Goal: Find specific page/section: Find specific page/section

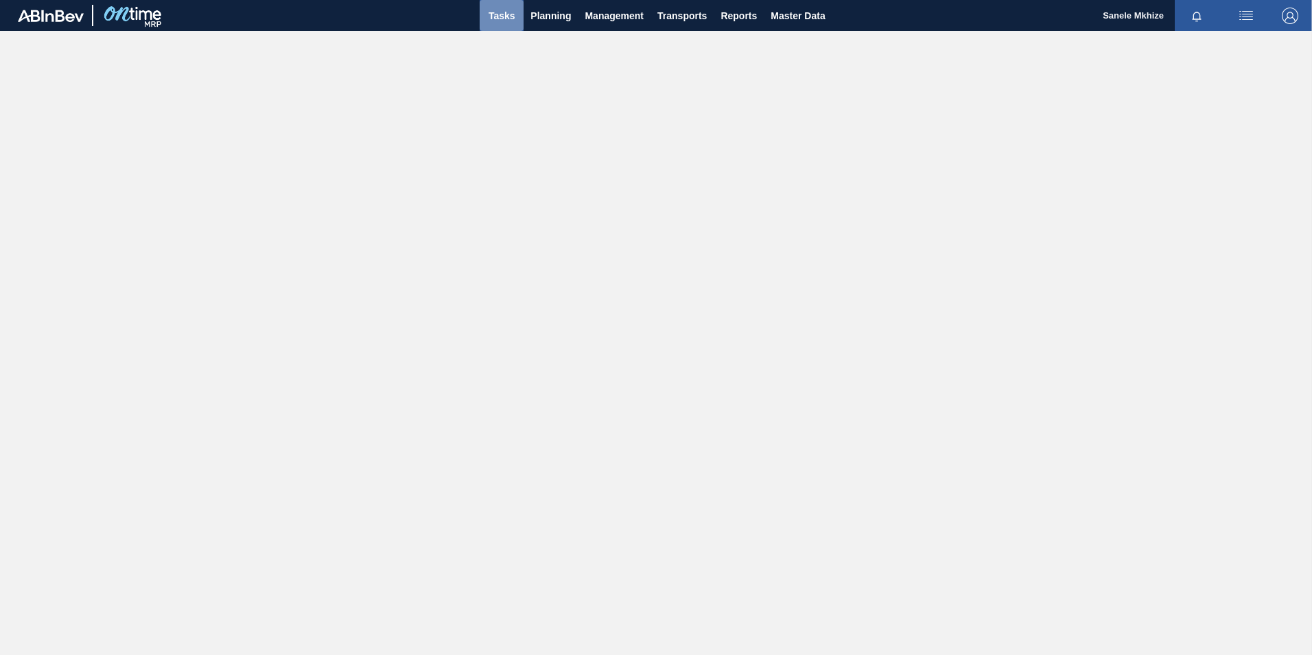
click at [502, 15] on span "Tasks" at bounding box center [502, 16] width 30 height 16
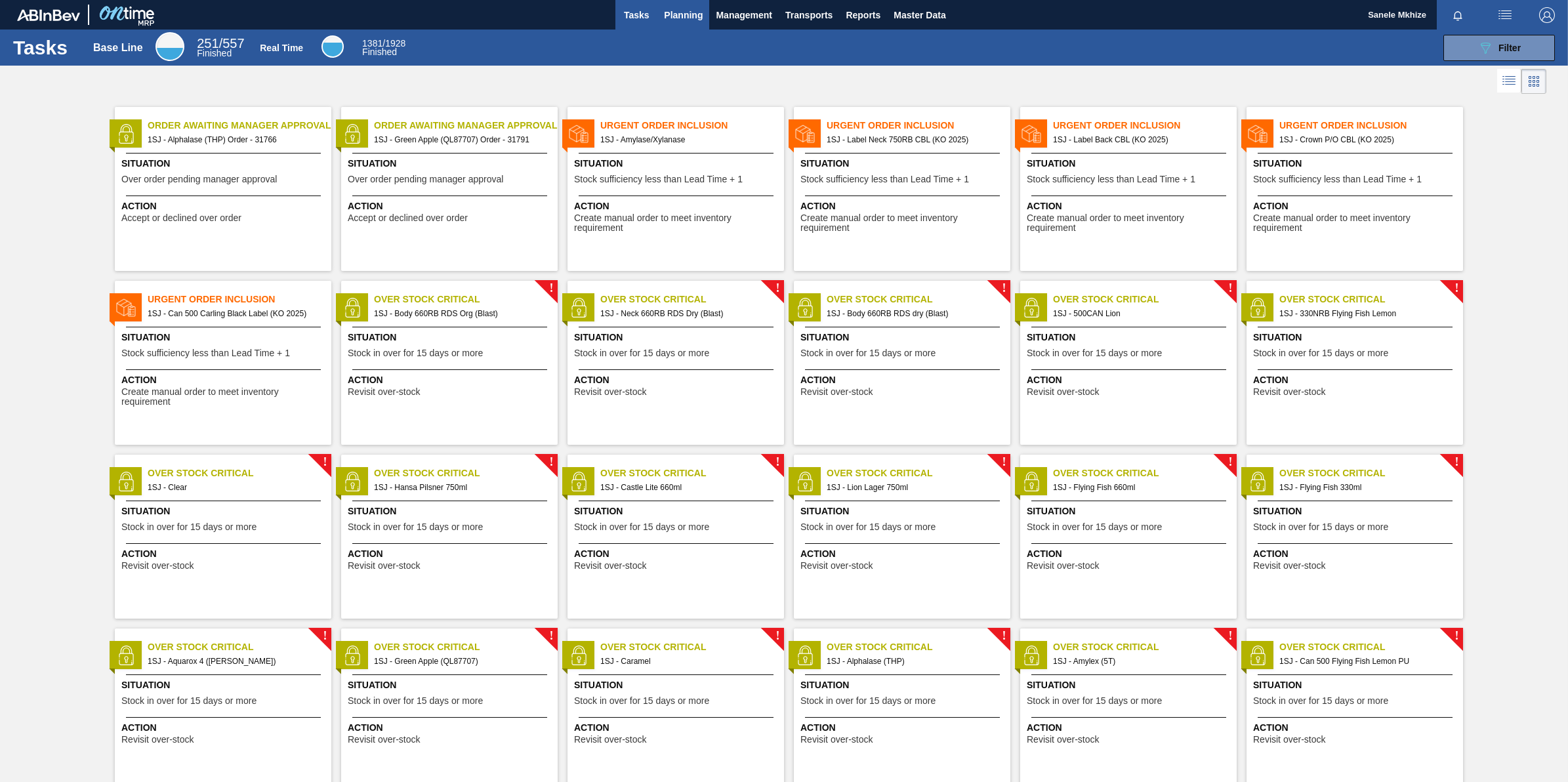
click at [684, 11] on span "Planning" at bounding box center [683, 15] width 39 height 15
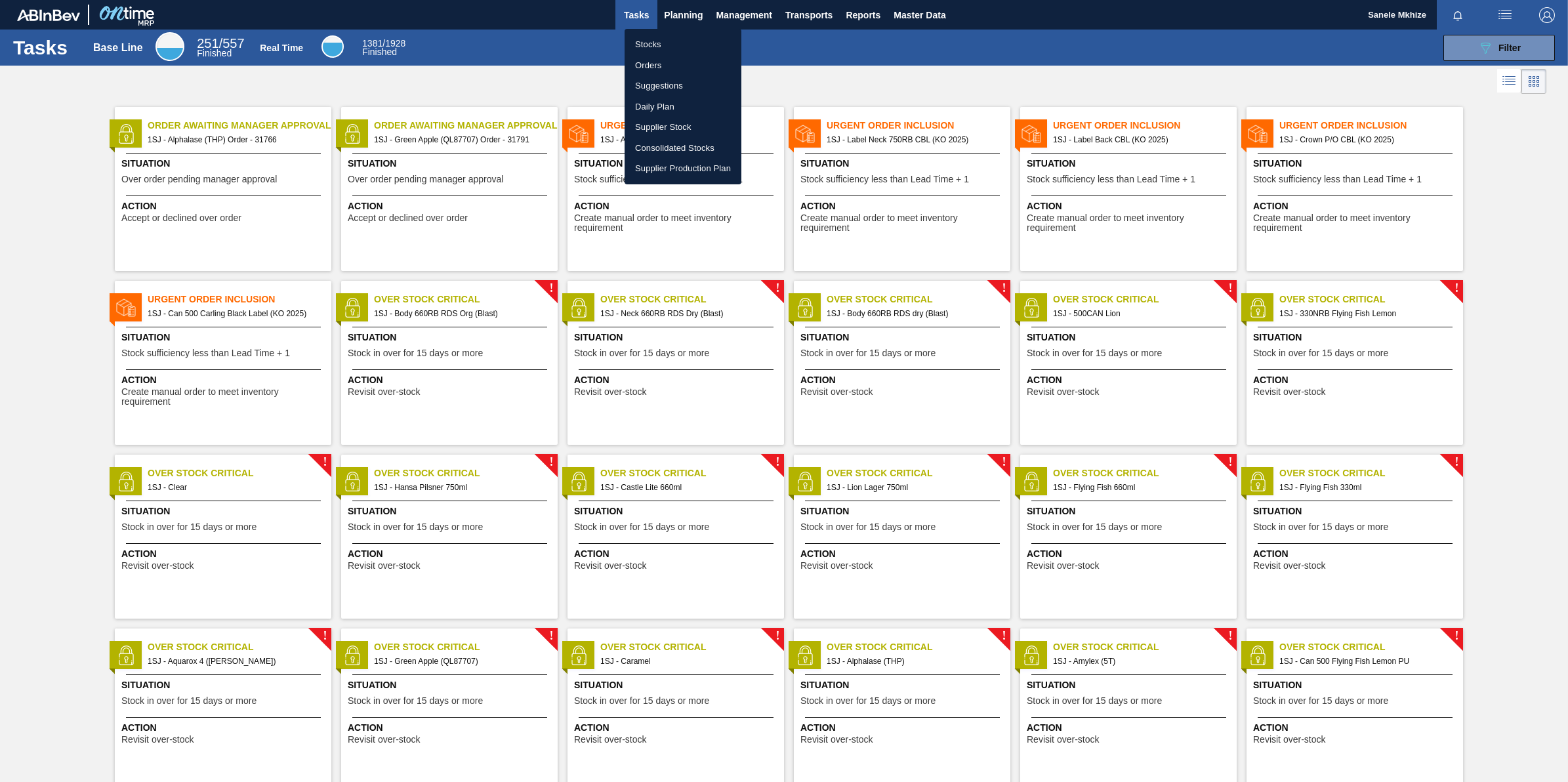
click at [657, 61] on li "Orders" at bounding box center [682, 66] width 117 height 21
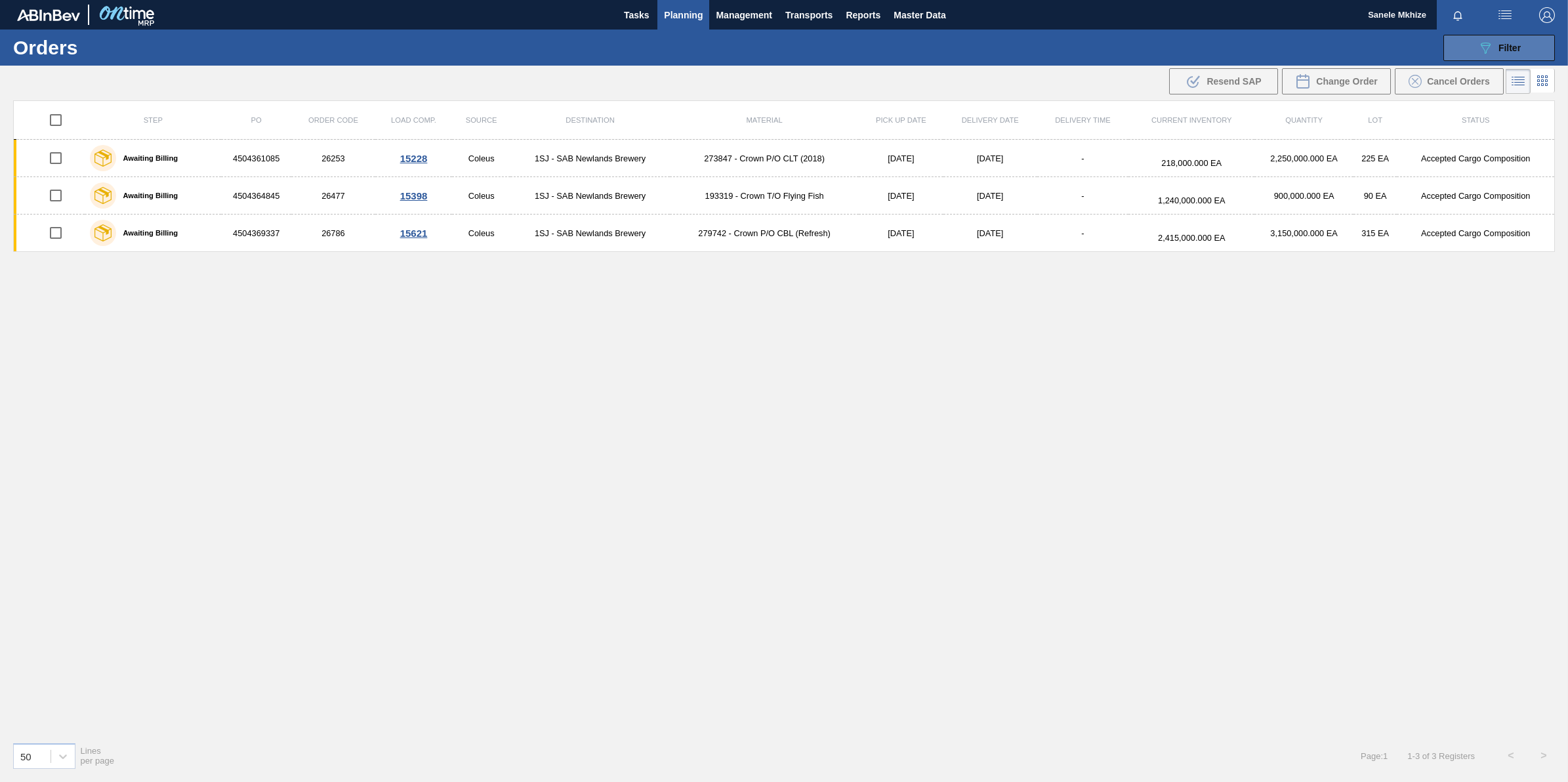
click at [1254, 49] on span "Filter" at bounding box center [1509, 48] width 22 height 11
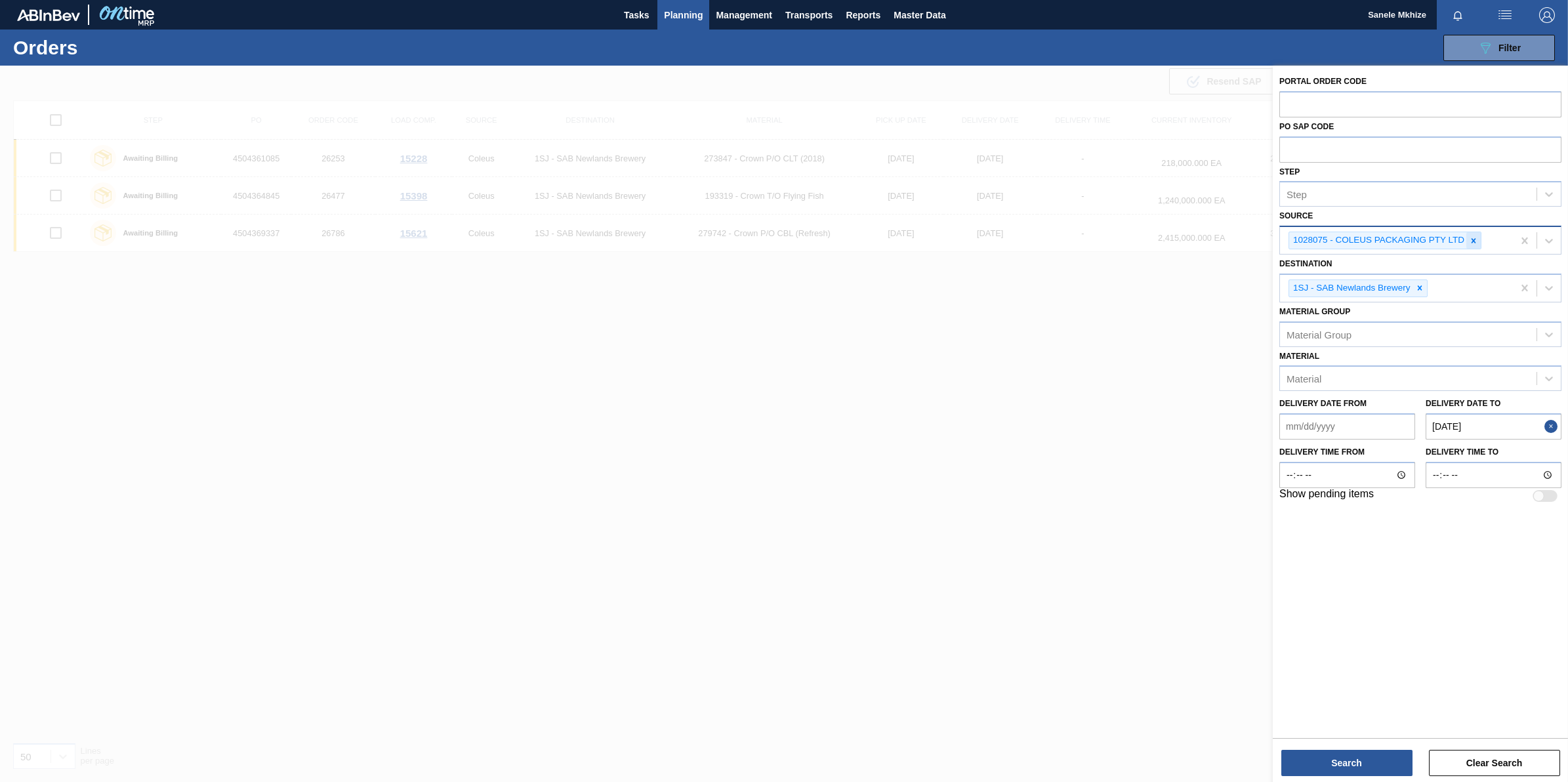
click at [1254, 240] on icon at bounding box center [1473, 240] width 5 height 5
type input "NOVU"
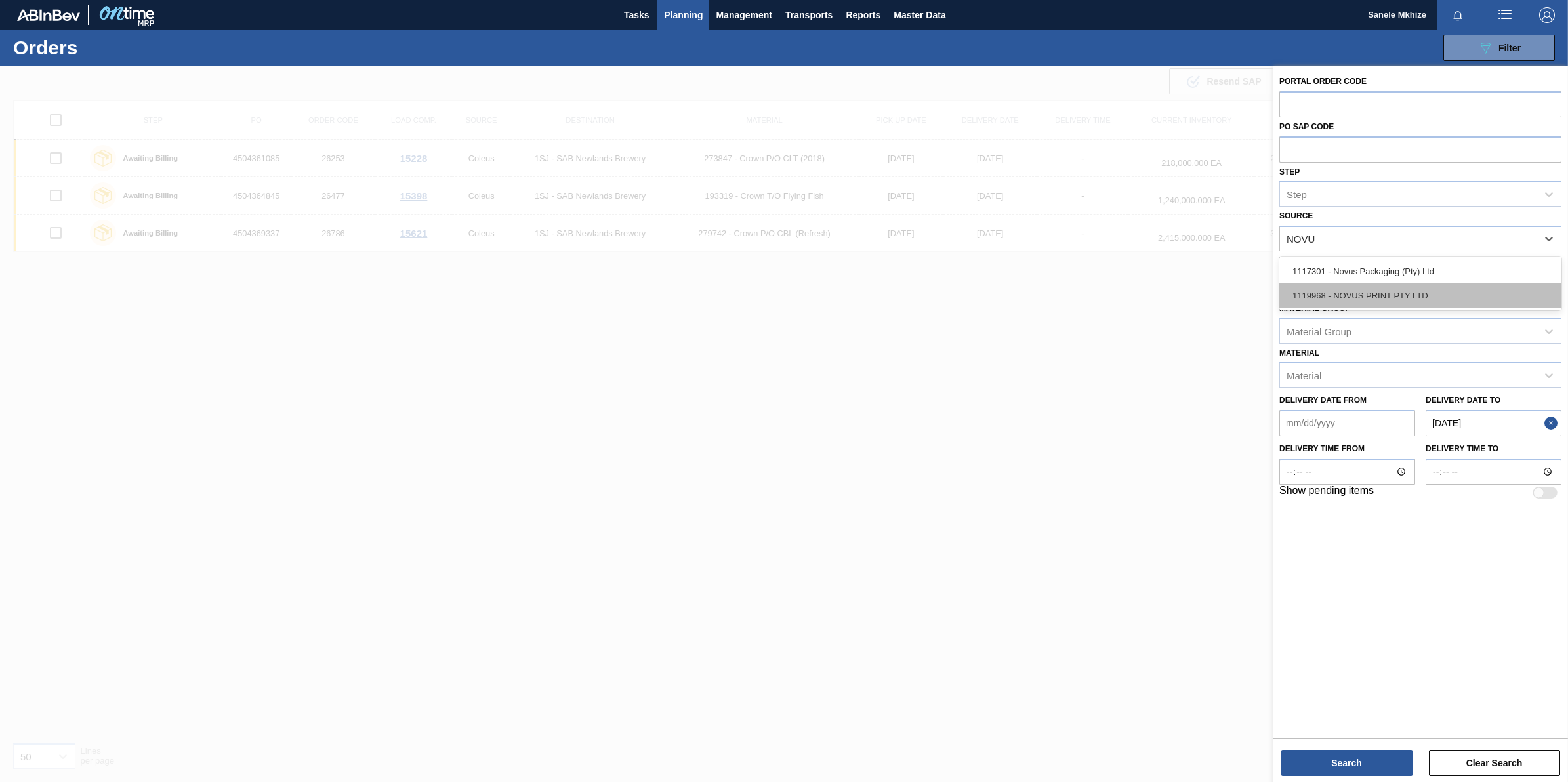
click at [1254, 293] on div "1119968 - NOVUS PRINT PTY LTD" at bounding box center [1420, 295] width 282 height 24
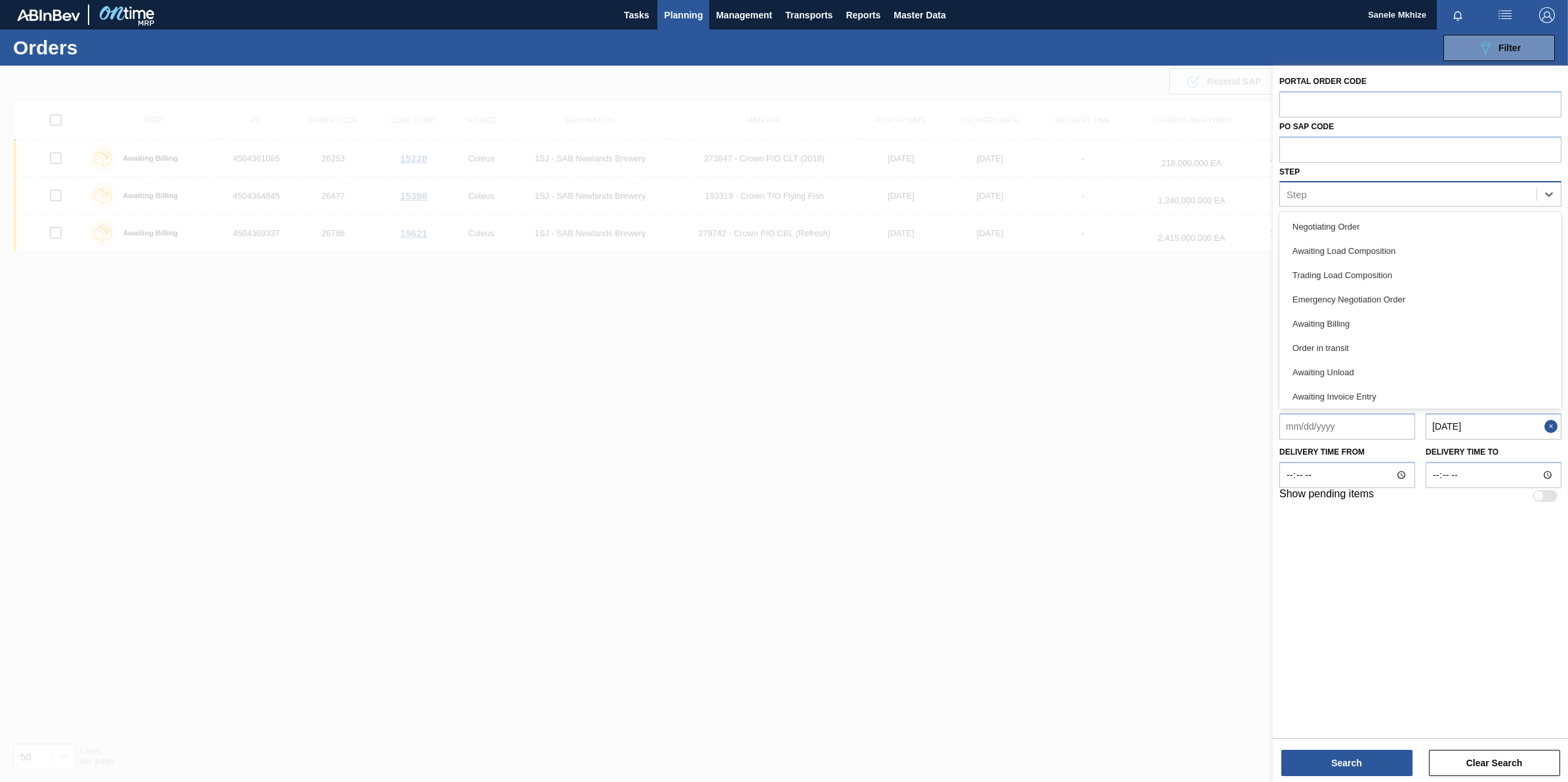
click at [1254, 202] on div "Step" at bounding box center [1407, 195] width 256 height 19
click at [1254, 310] on div "Awaiting Manager Approval" at bounding box center [1420, 305] width 282 height 24
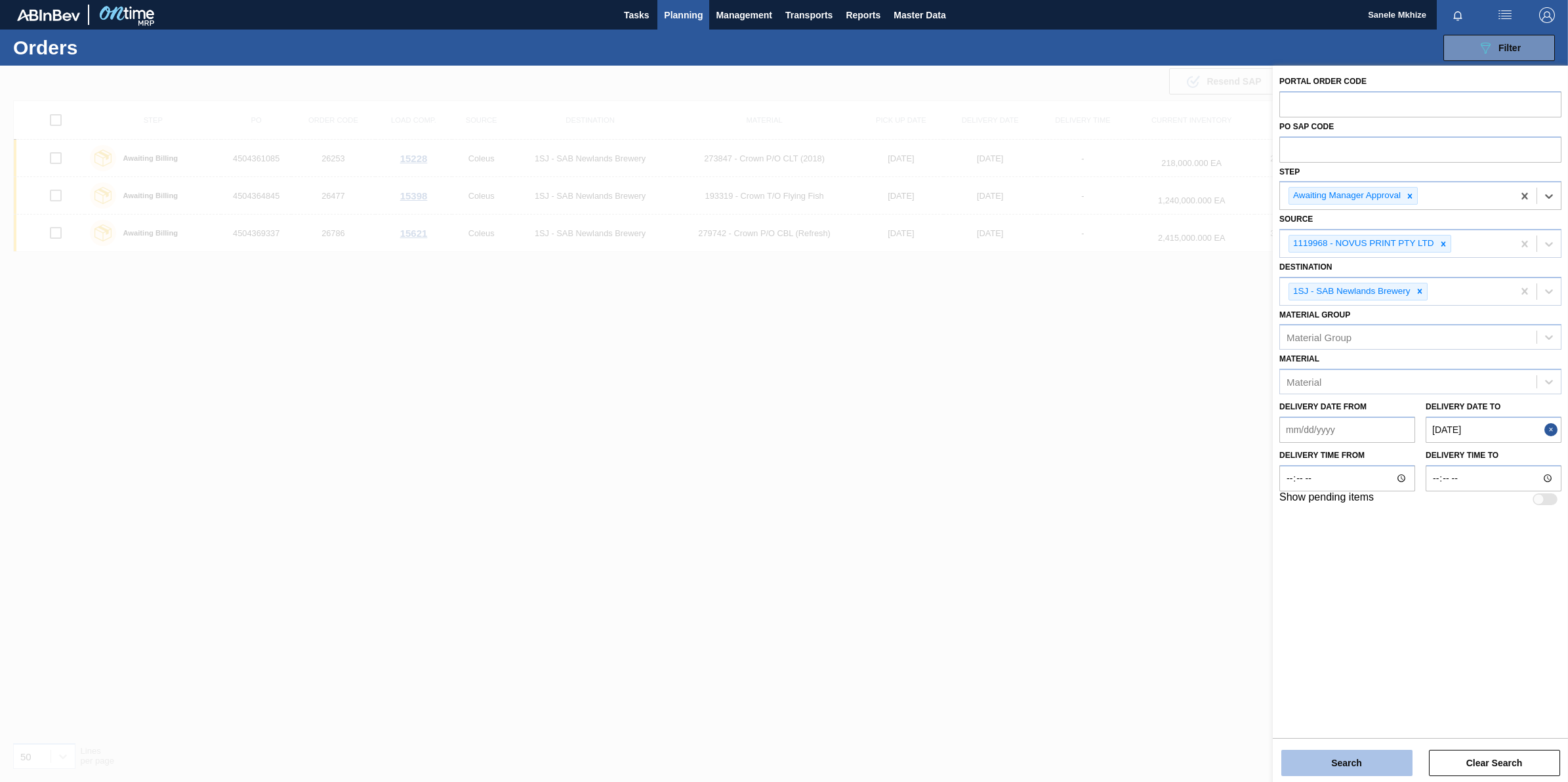
click at [1254, 625] on button "Search" at bounding box center [1346, 763] width 131 height 26
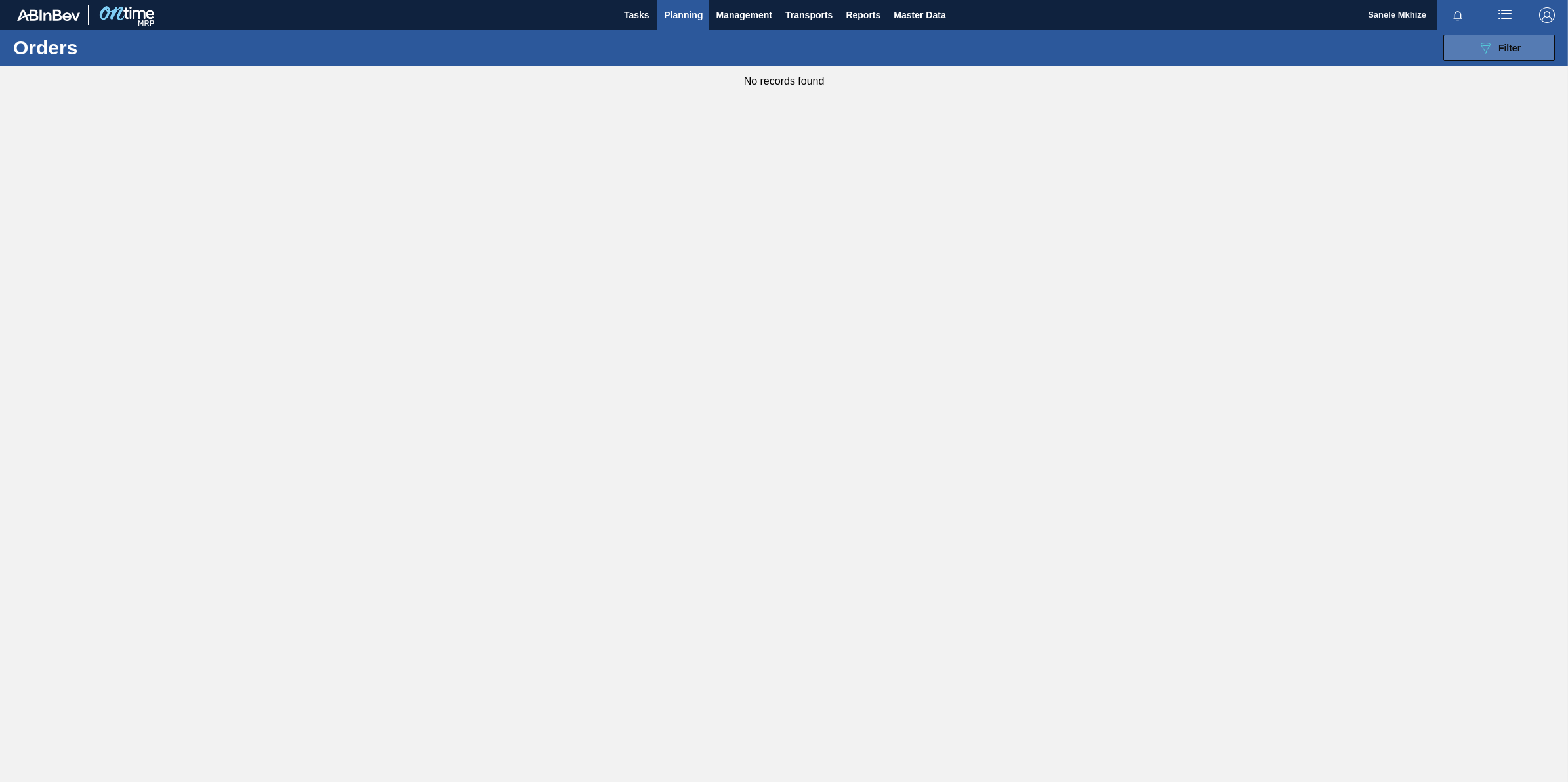
click at [1254, 54] on button "089F7B8B-B2A5-4AFE-B5C0-19BA573D28AC Filter" at bounding box center [1498, 47] width 112 height 26
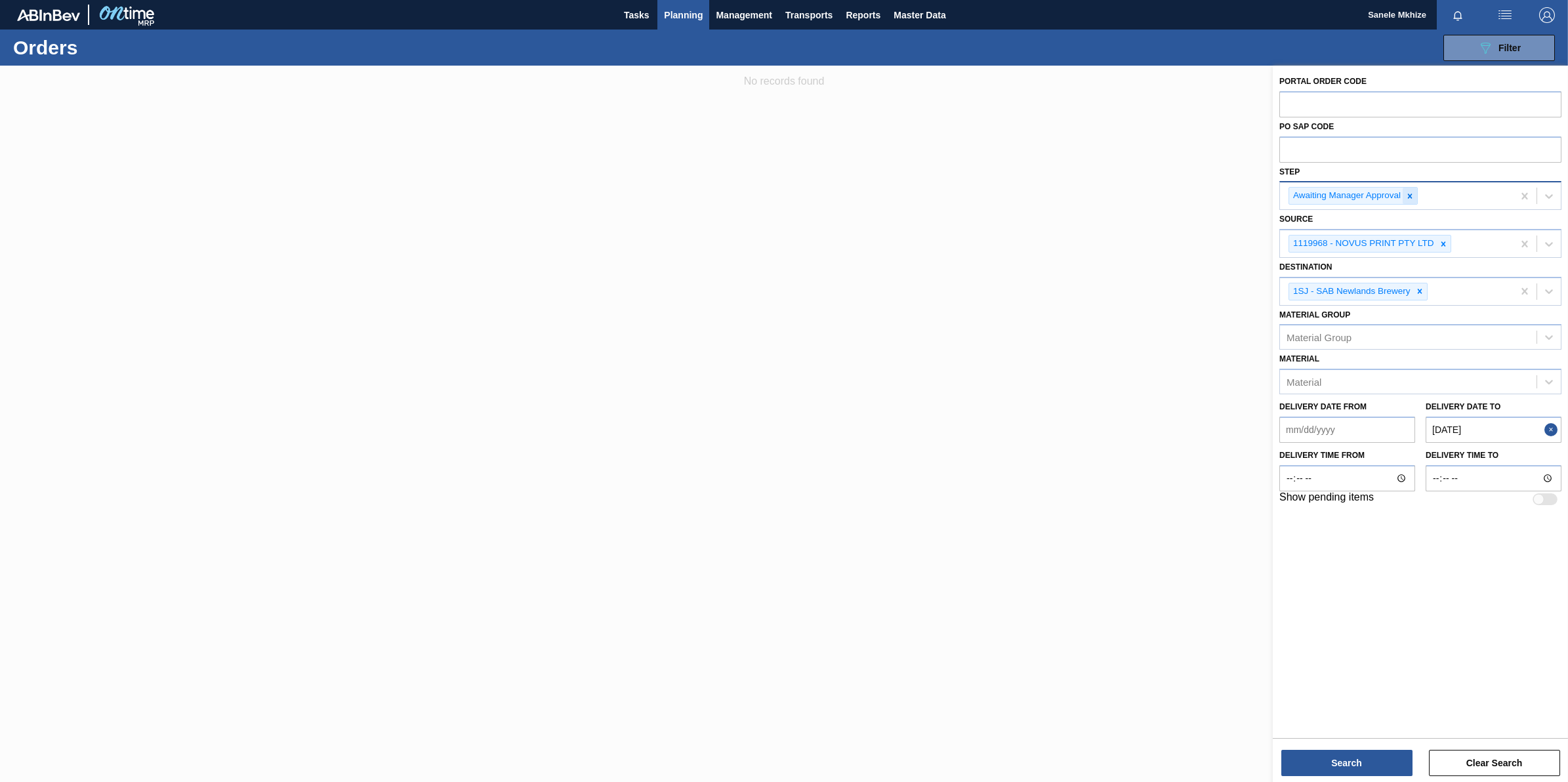
click at [1254, 197] on icon at bounding box center [1409, 196] width 10 height 10
click at [1254, 625] on button "Search" at bounding box center [1346, 763] width 131 height 26
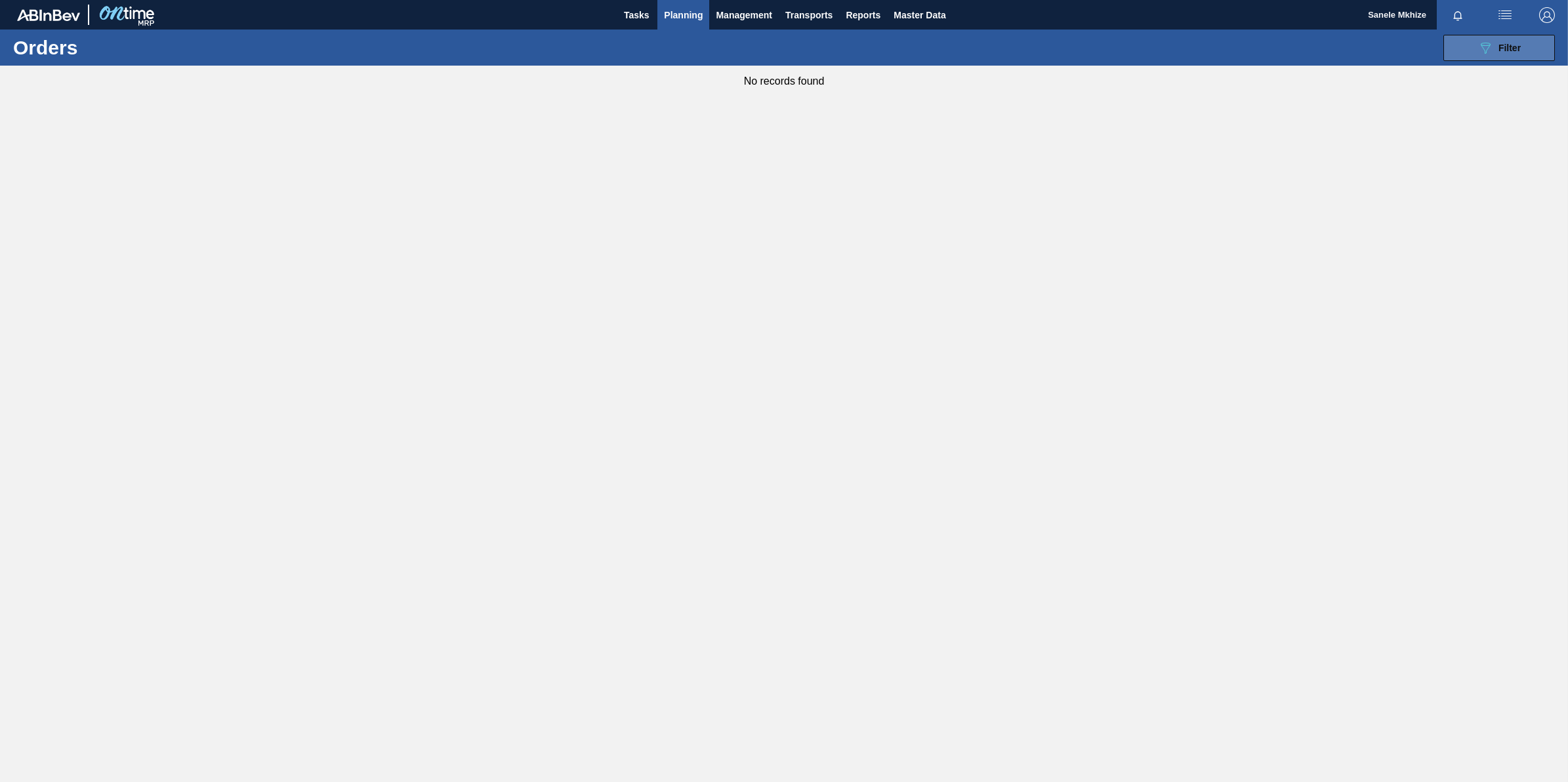
click at [1254, 41] on div "089F7B8B-B2A5-4AFE-B5C0-19BA573D28AC Filter" at bounding box center [1498, 48] width 43 height 15
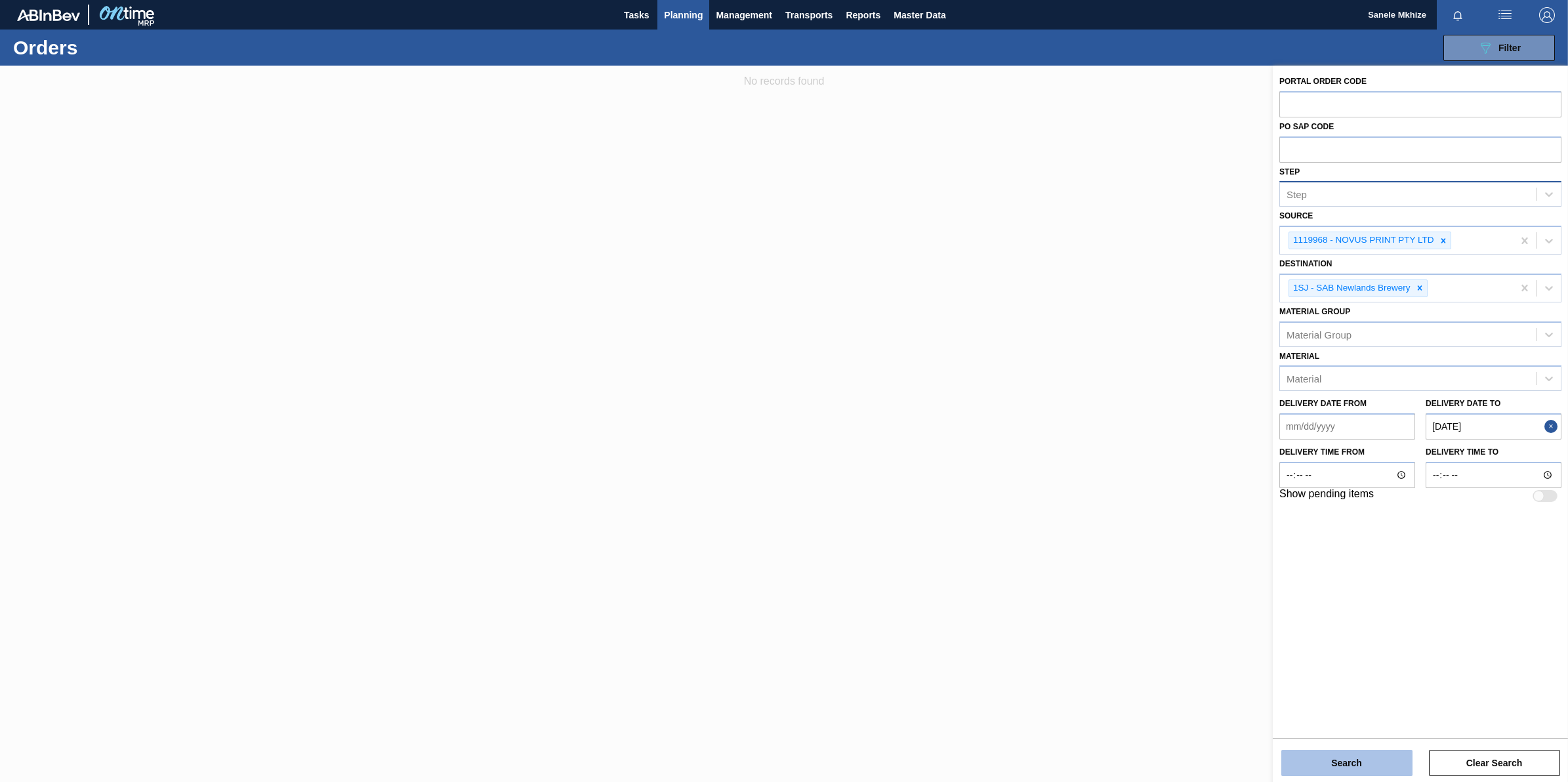
click at [1254, 625] on button "Search" at bounding box center [1346, 763] width 131 height 26
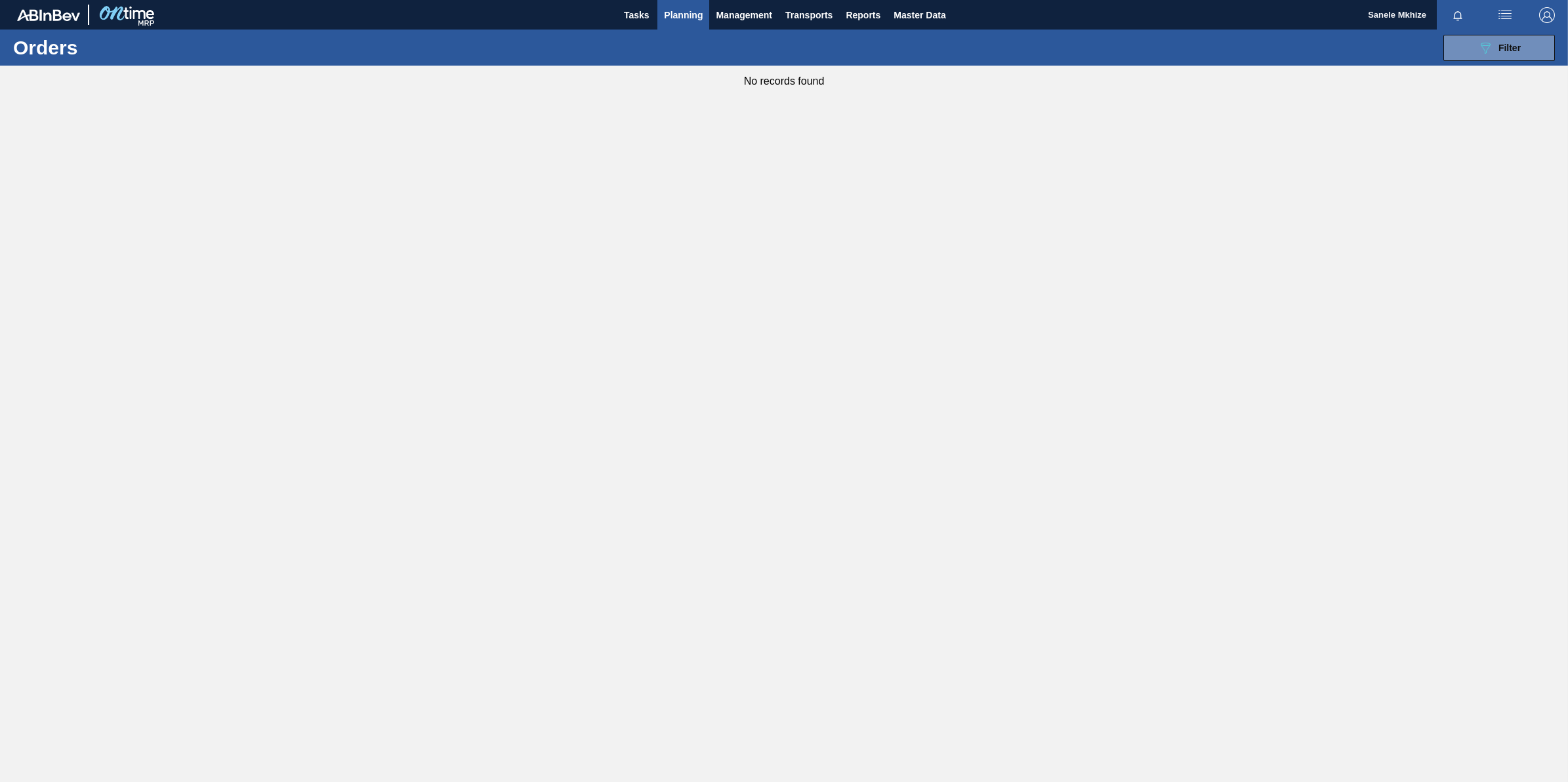
click at [691, 13] on span "Planning" at bounding box center [683, 15] width 39 height 15
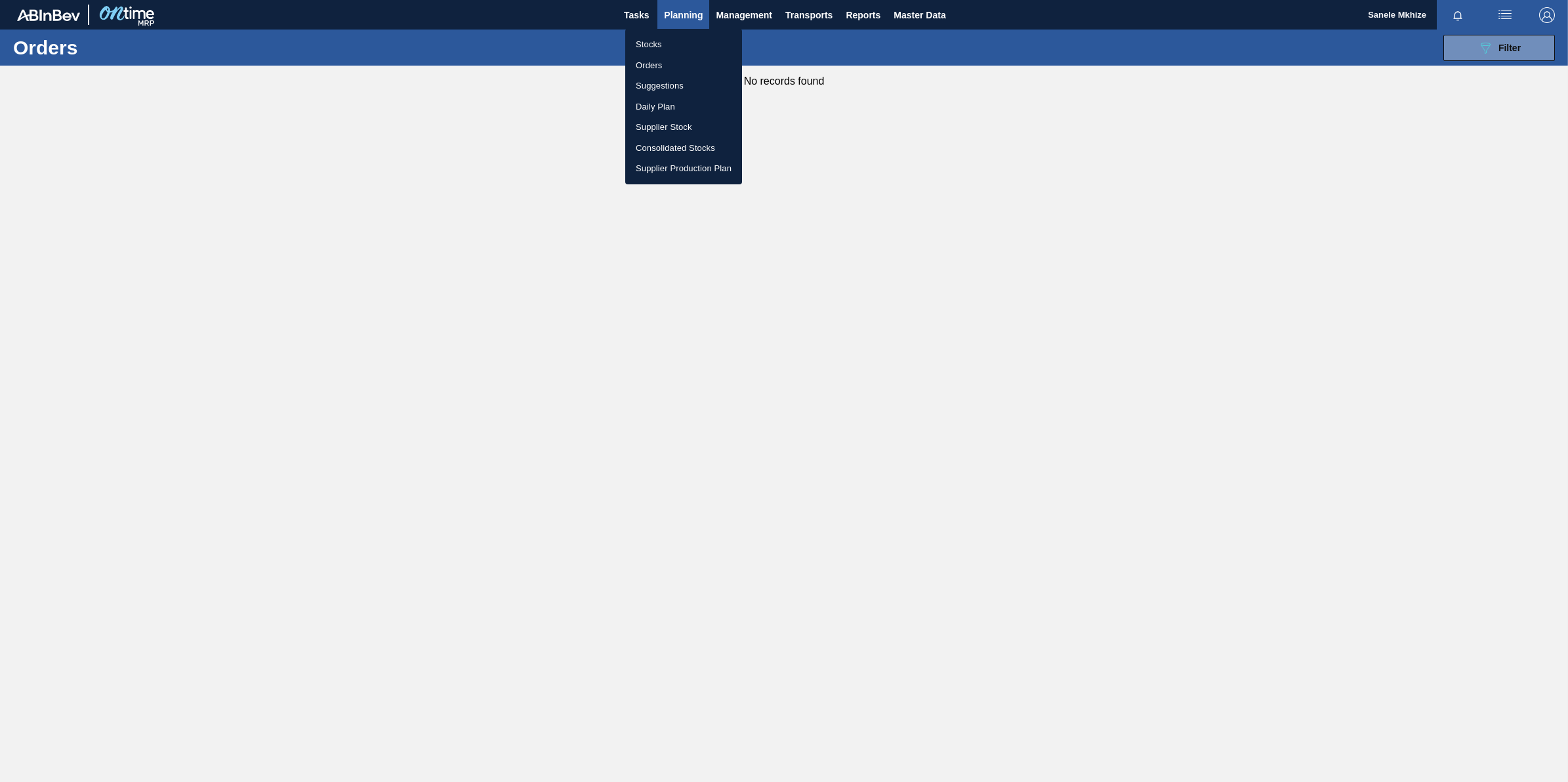
click at [655, 63] on li "Orders" at bounding box center [683, 66] width 117 height 21
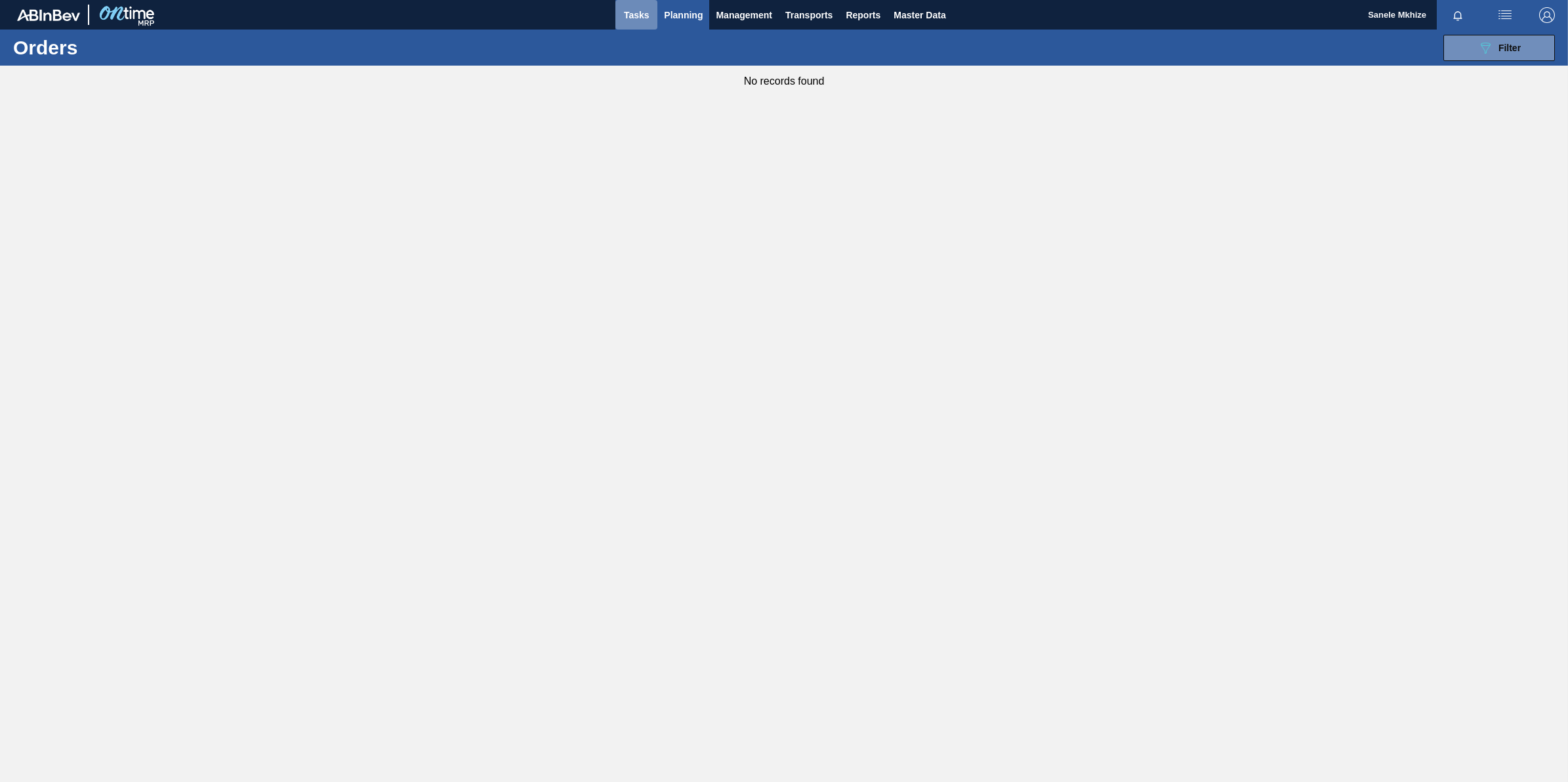
click at [634, 16] on span "Tasks" at bounding box center [636, 15] width 29 height 15
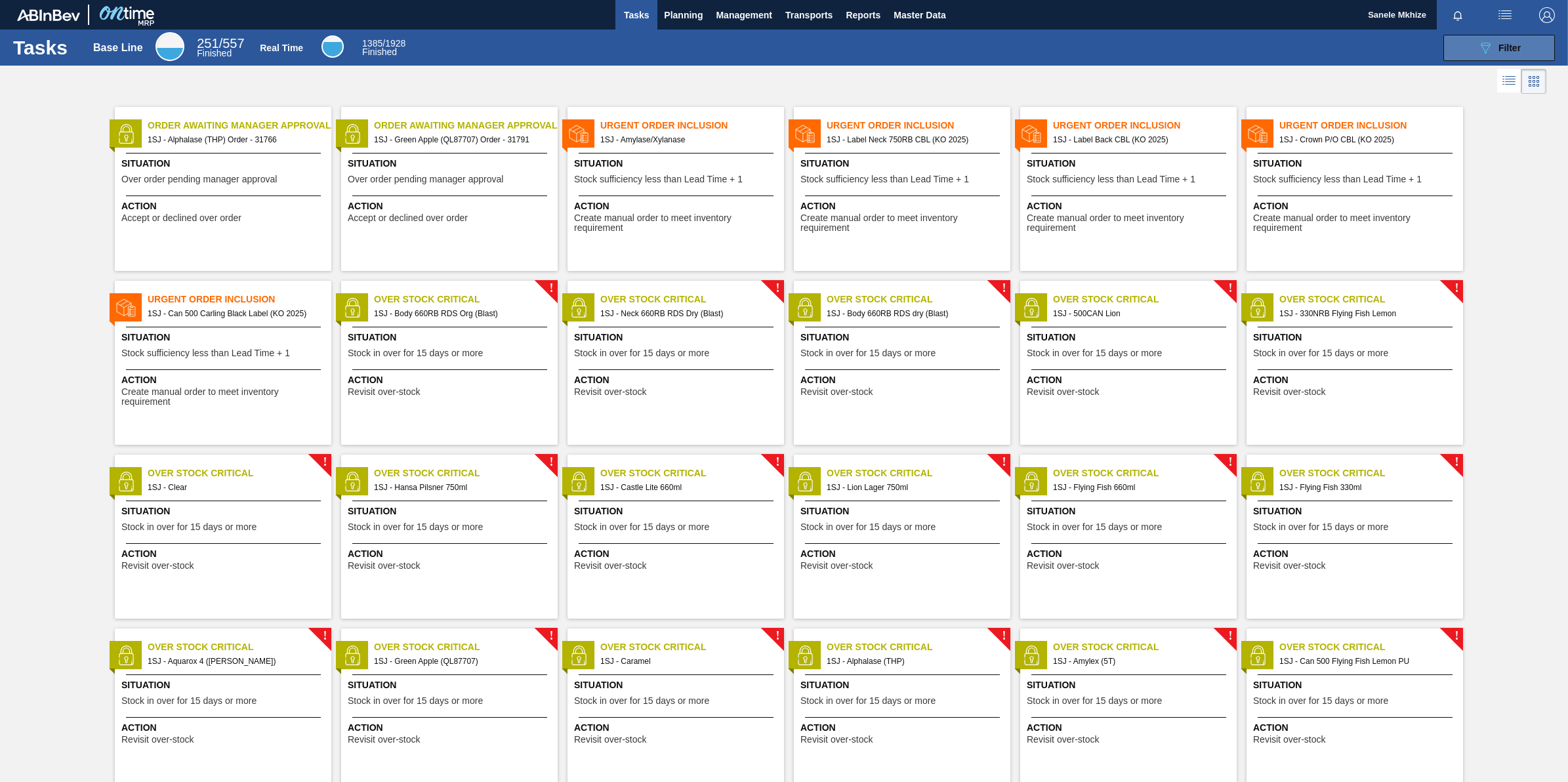
click at [1254, 46] on span "Filter" at bounding box center [1509, 48] width 22 height 11
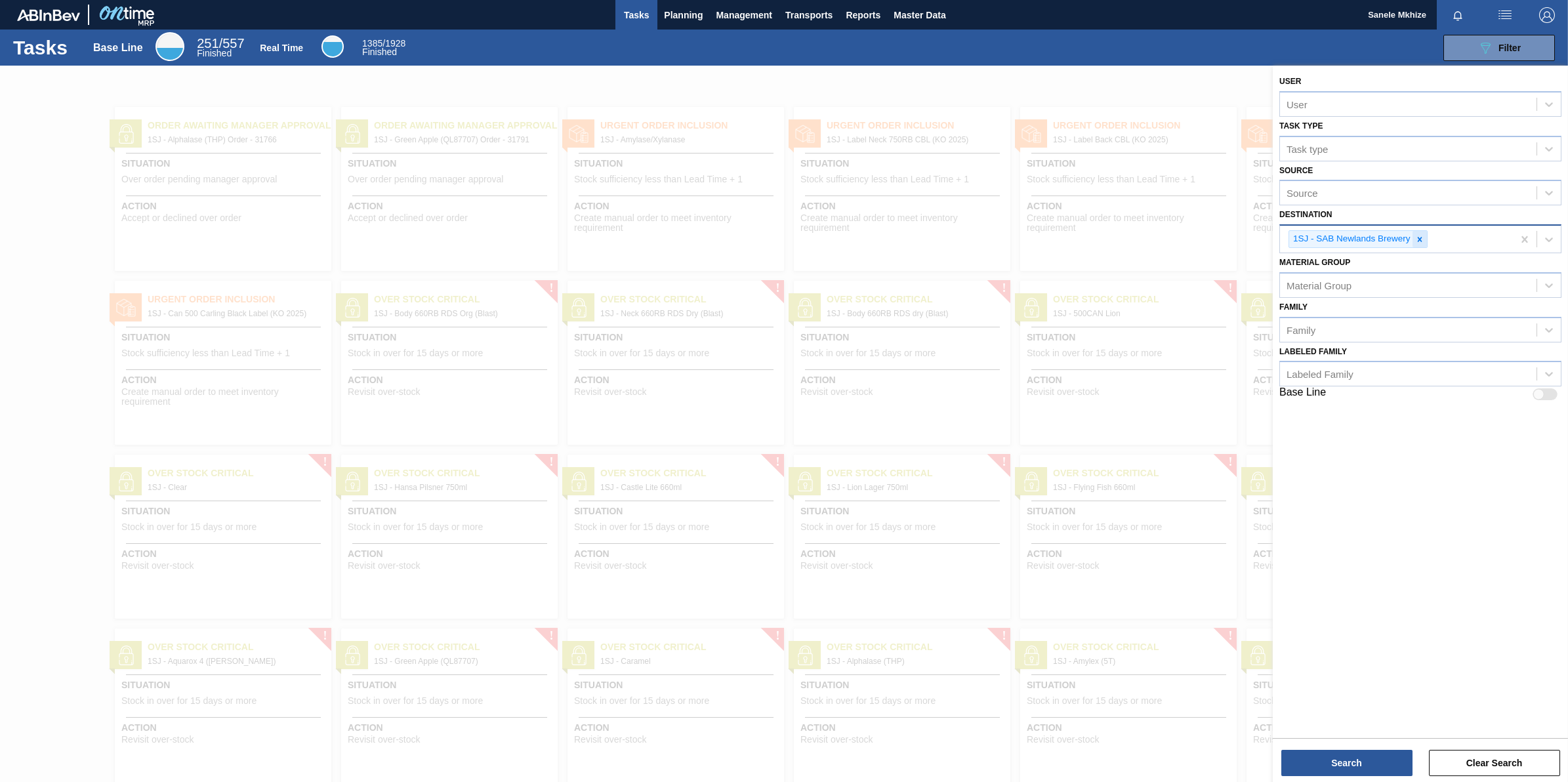
click at [1254, 241] on icon at bounding box center [1420, 240] width 10 height 10
click at [1254, 190] on div "Source" at bounding box center [1407, 193] width 256 height 19
type input "NOV"
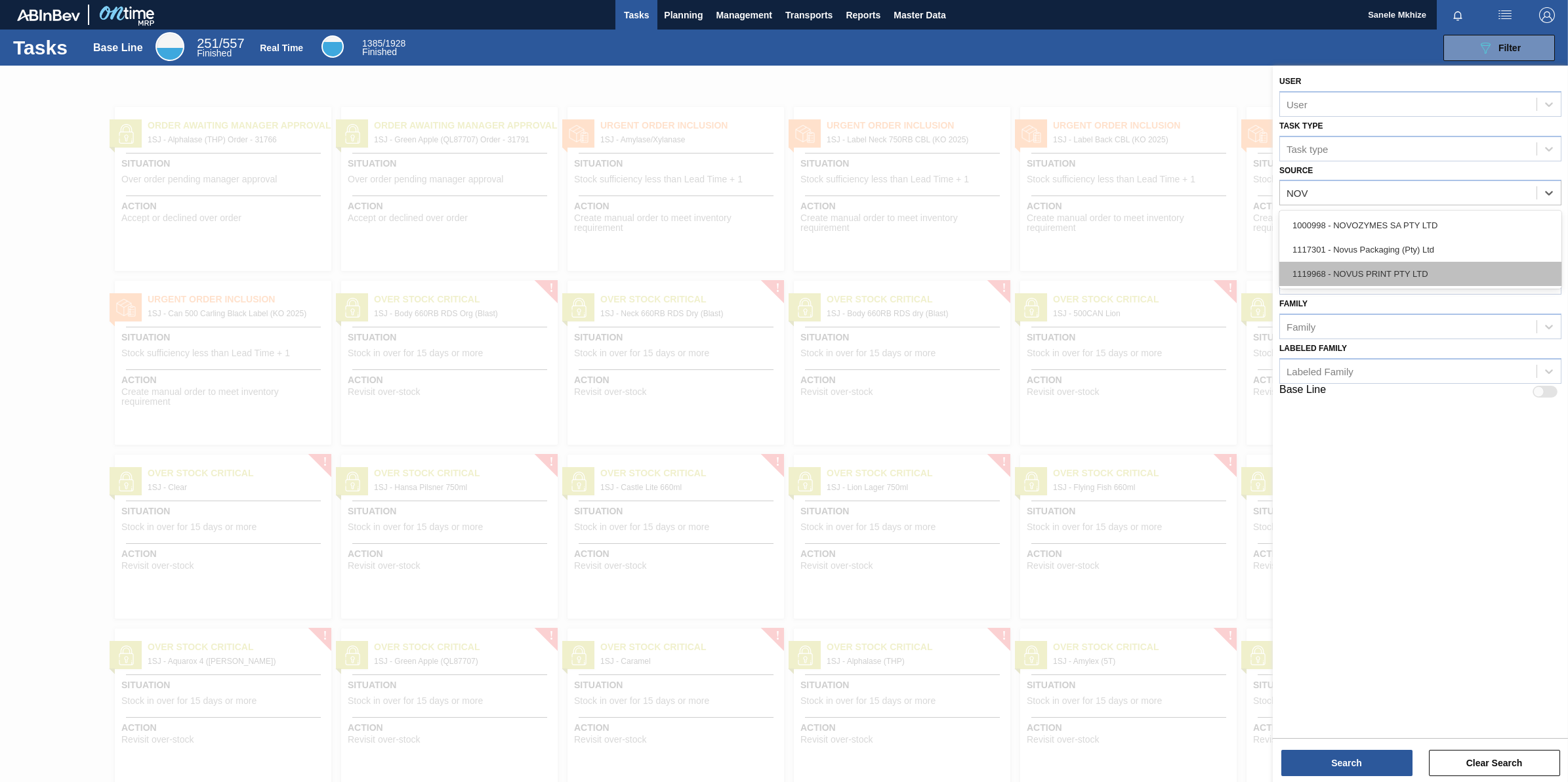
click at [1254, 273] on div "1119968 - NOVUS PRINT PTY LTD" at bounding box center [1420, 273] width 282 height 24
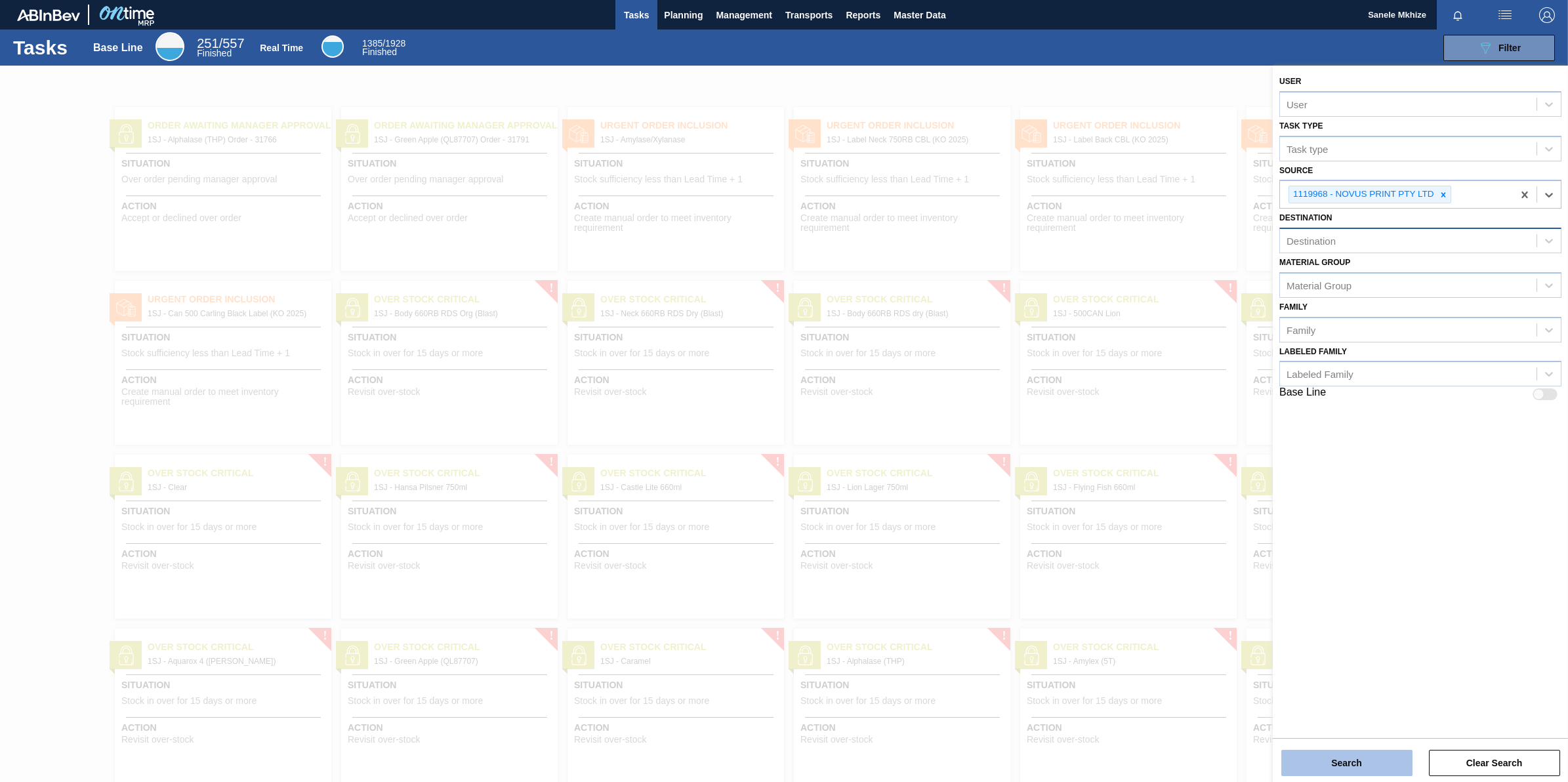
click at [1254, 625] on button "Search" at bounding box center [1346, 763] width 131 height 26
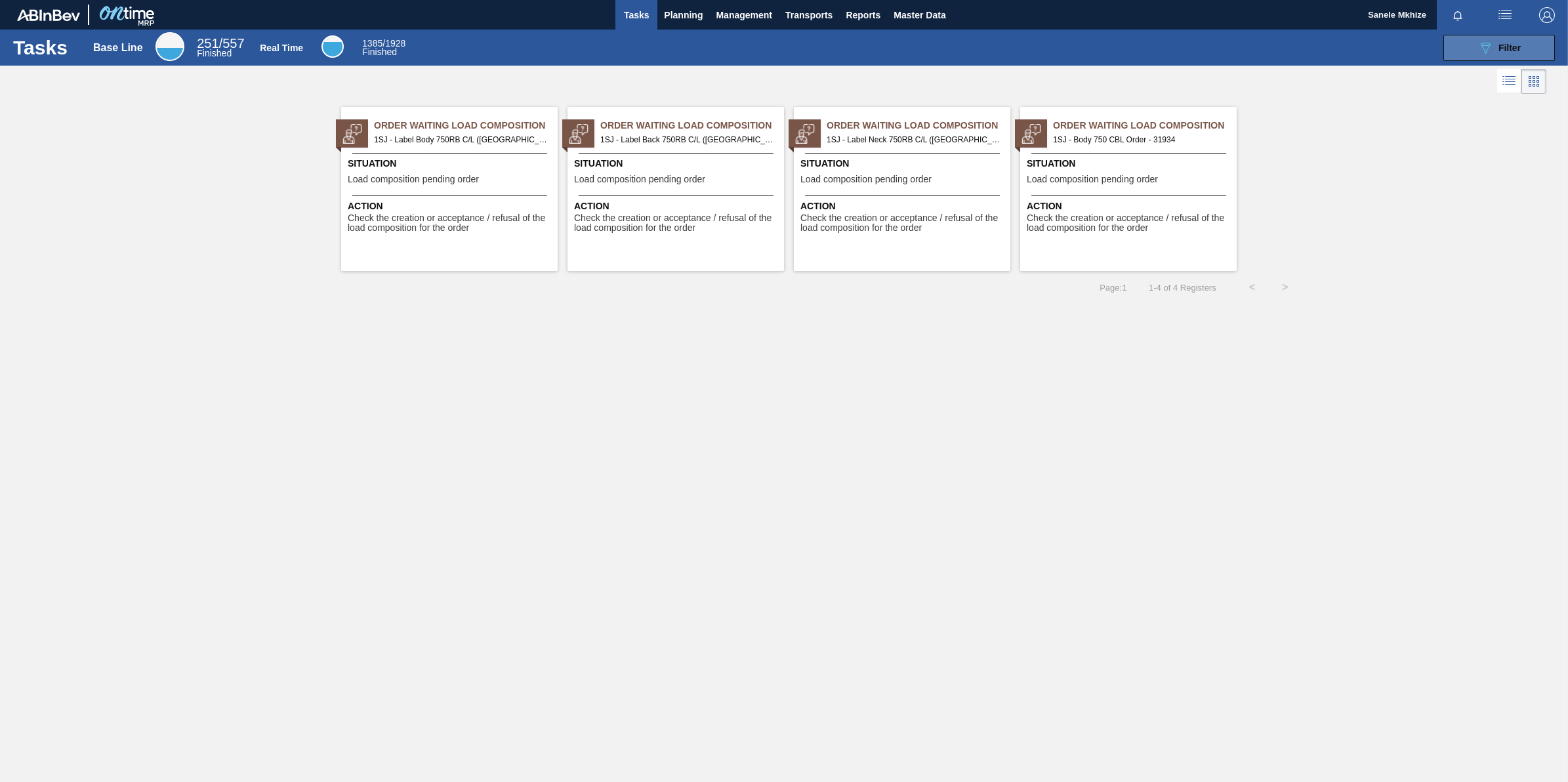
click at [1254, 54] on div "089F7B8B-B2A5-4AFE-B5C0-19BA573D28AC Filter" at bounding box center [1498, 48] width 43 height 15
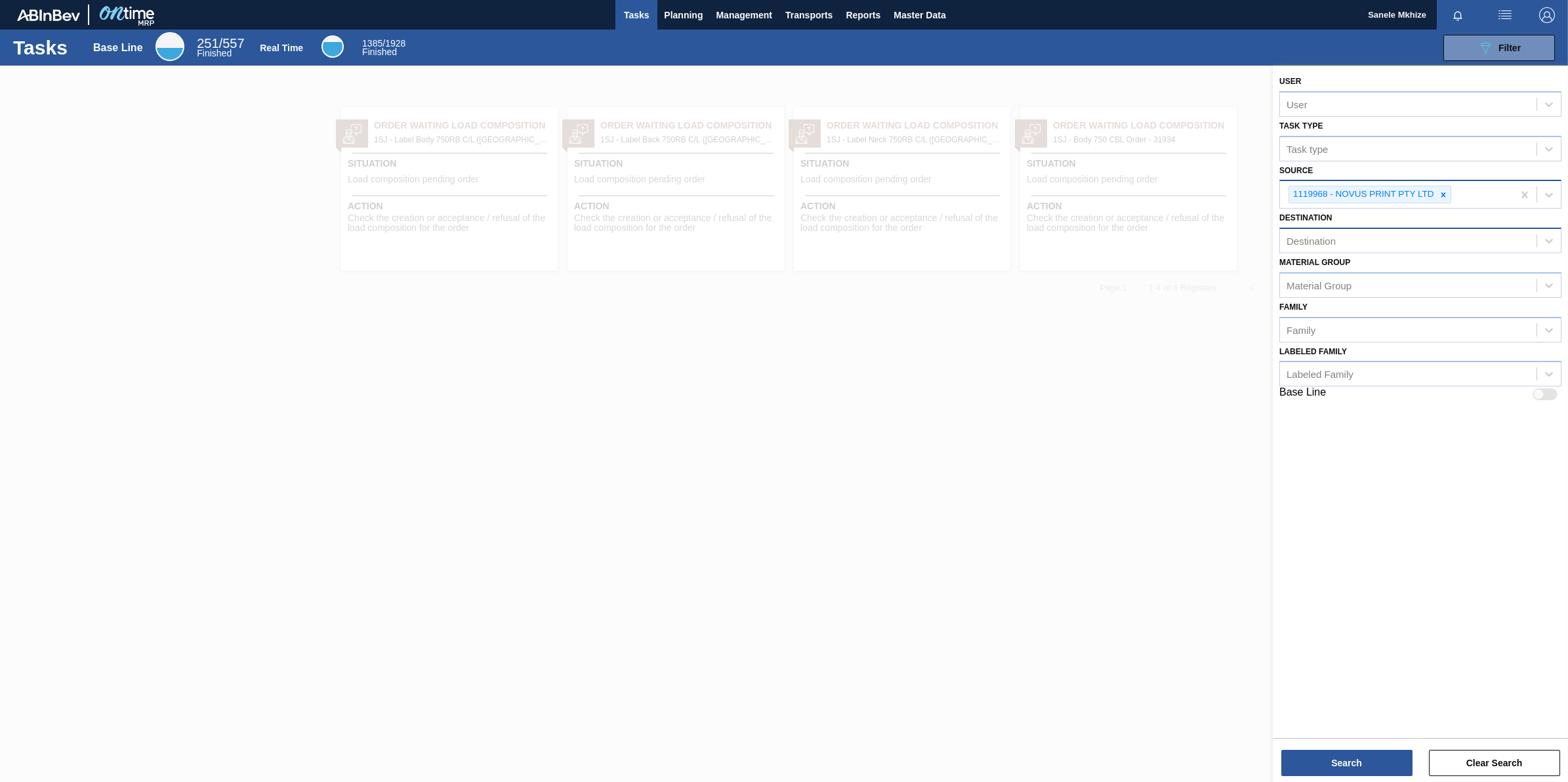
click at [1254, 191] on icon at bounding box center [1443, 195] width 10 height 10
type input "NOV"
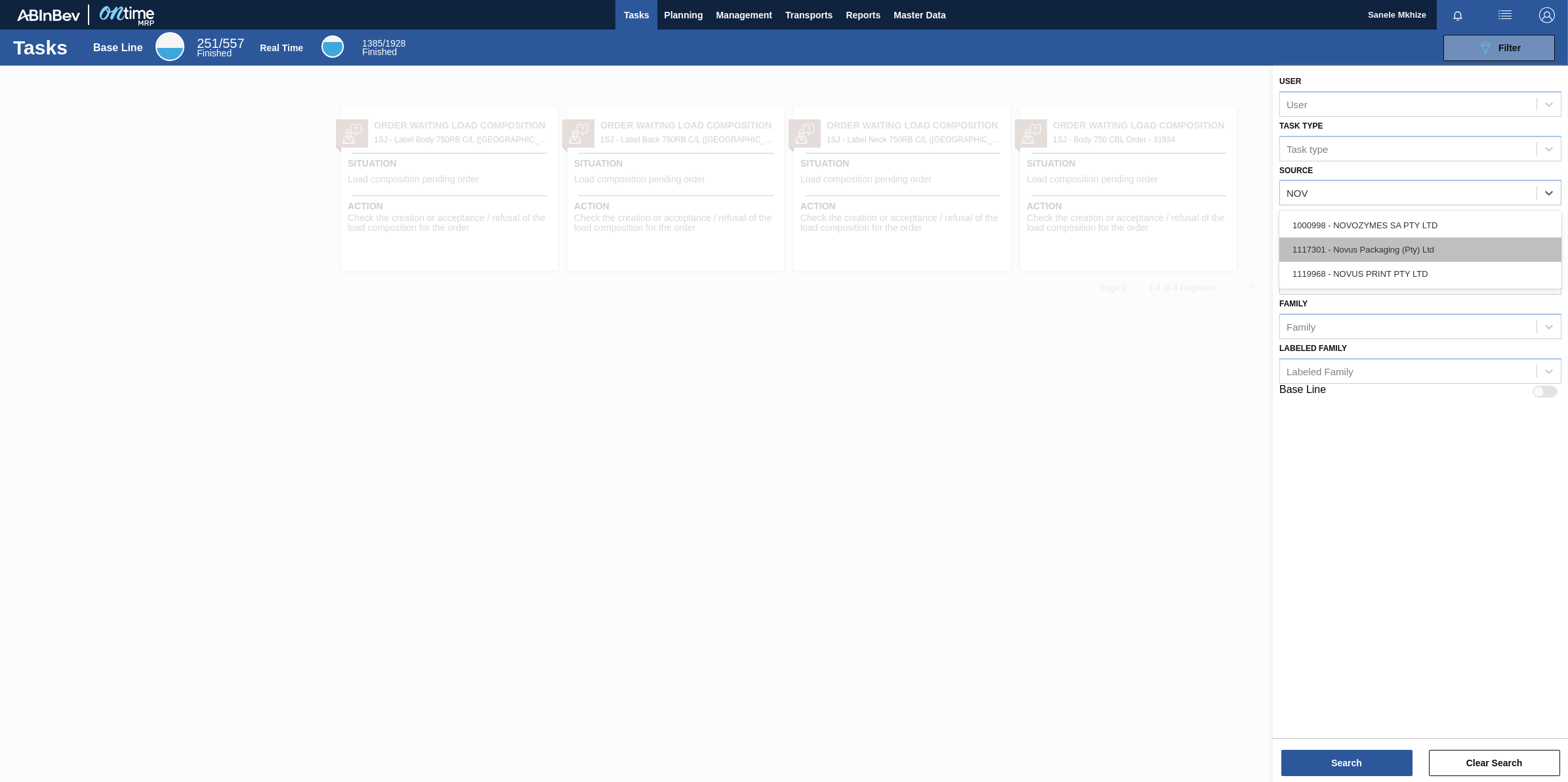
click at [1254, 246] on div "1117301 - Novus Packaging (Pty) Ltd" at bounding box center [1420, 249] width 282 height 24
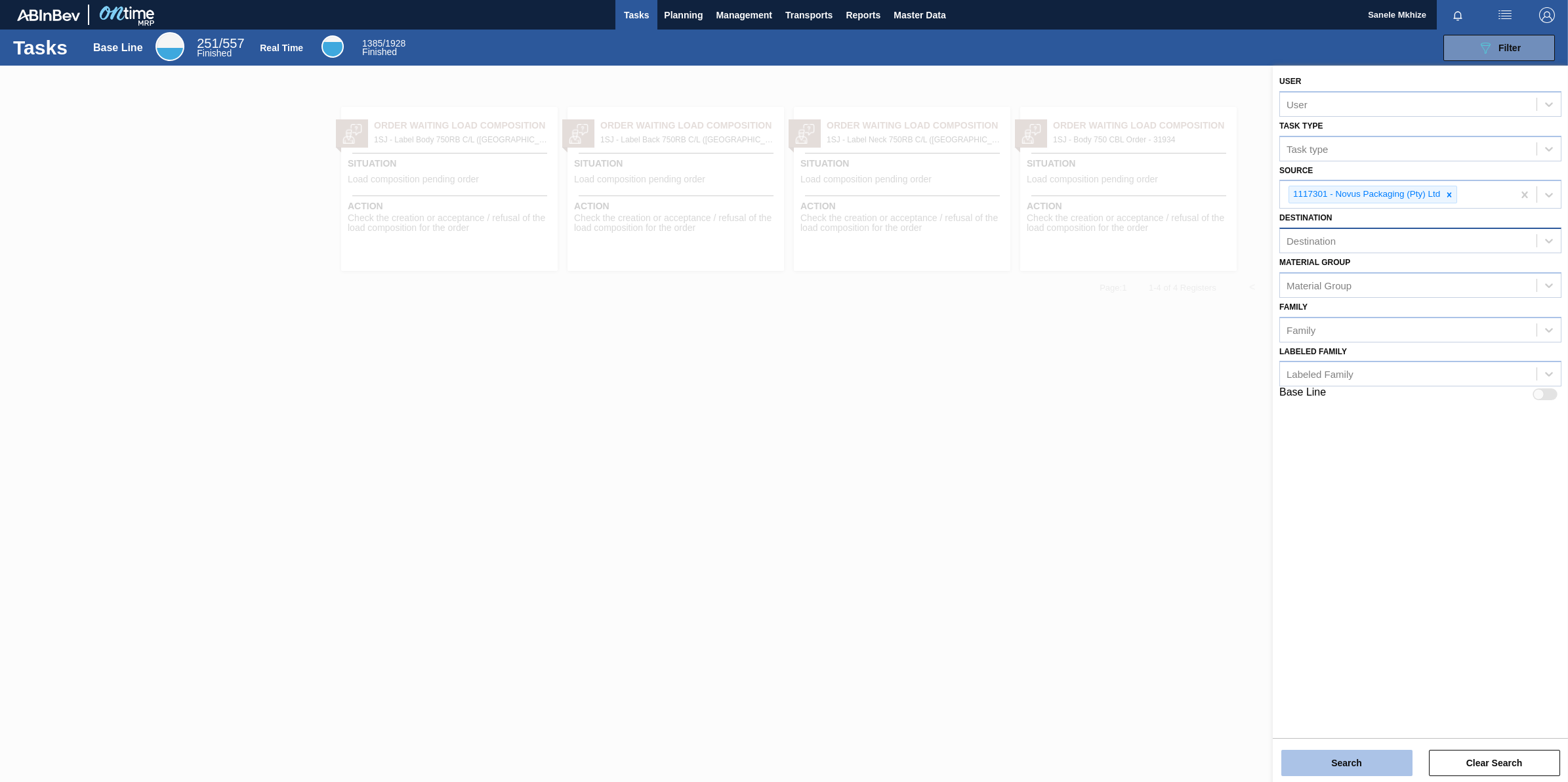
click at [1254, 625] on button "Search" at bounding box center [1346, 763] width 131 height 26
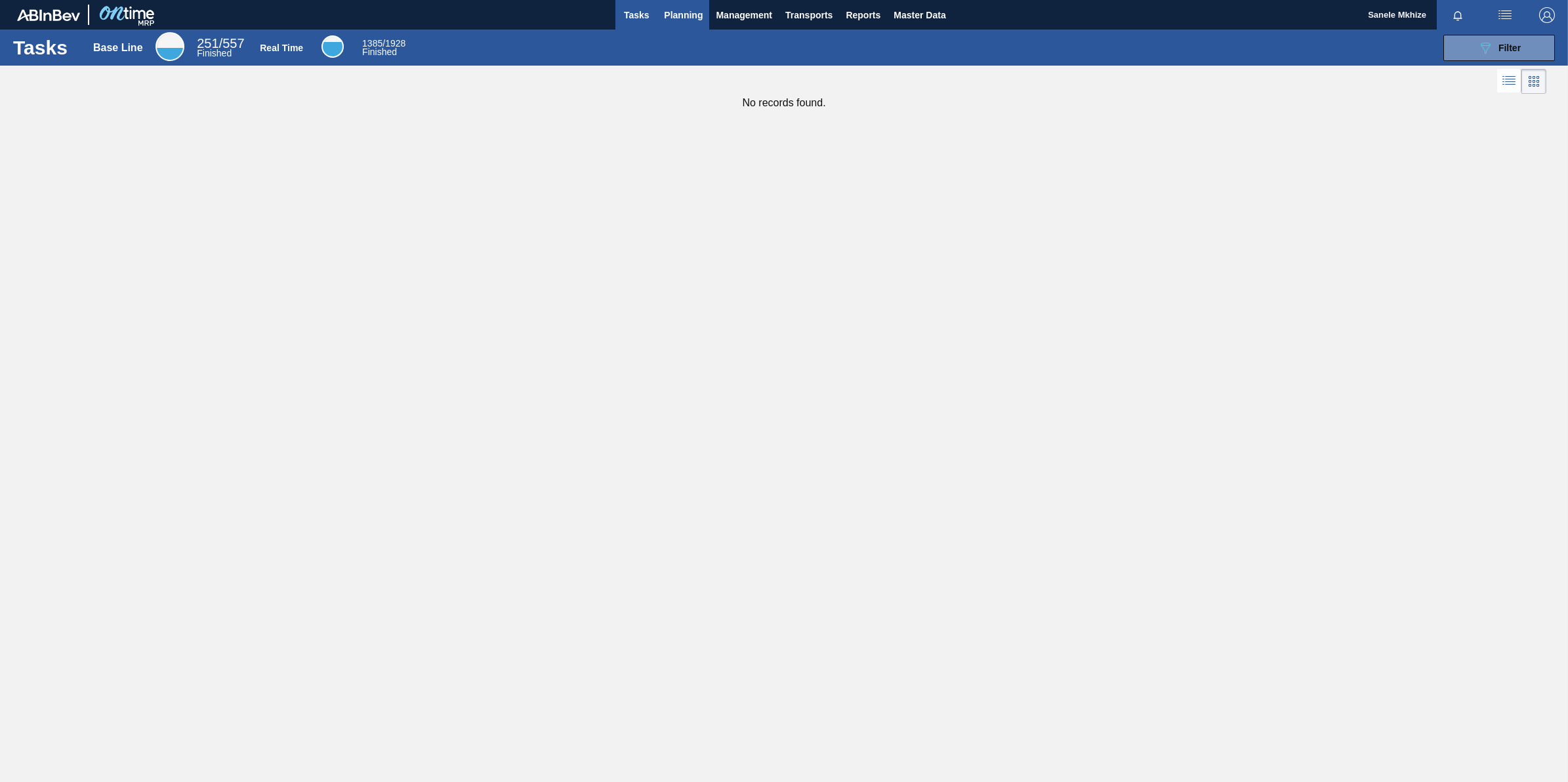
click at [689, 18] on span "Planning" at bounding box center [683, 15] width 39 height 15
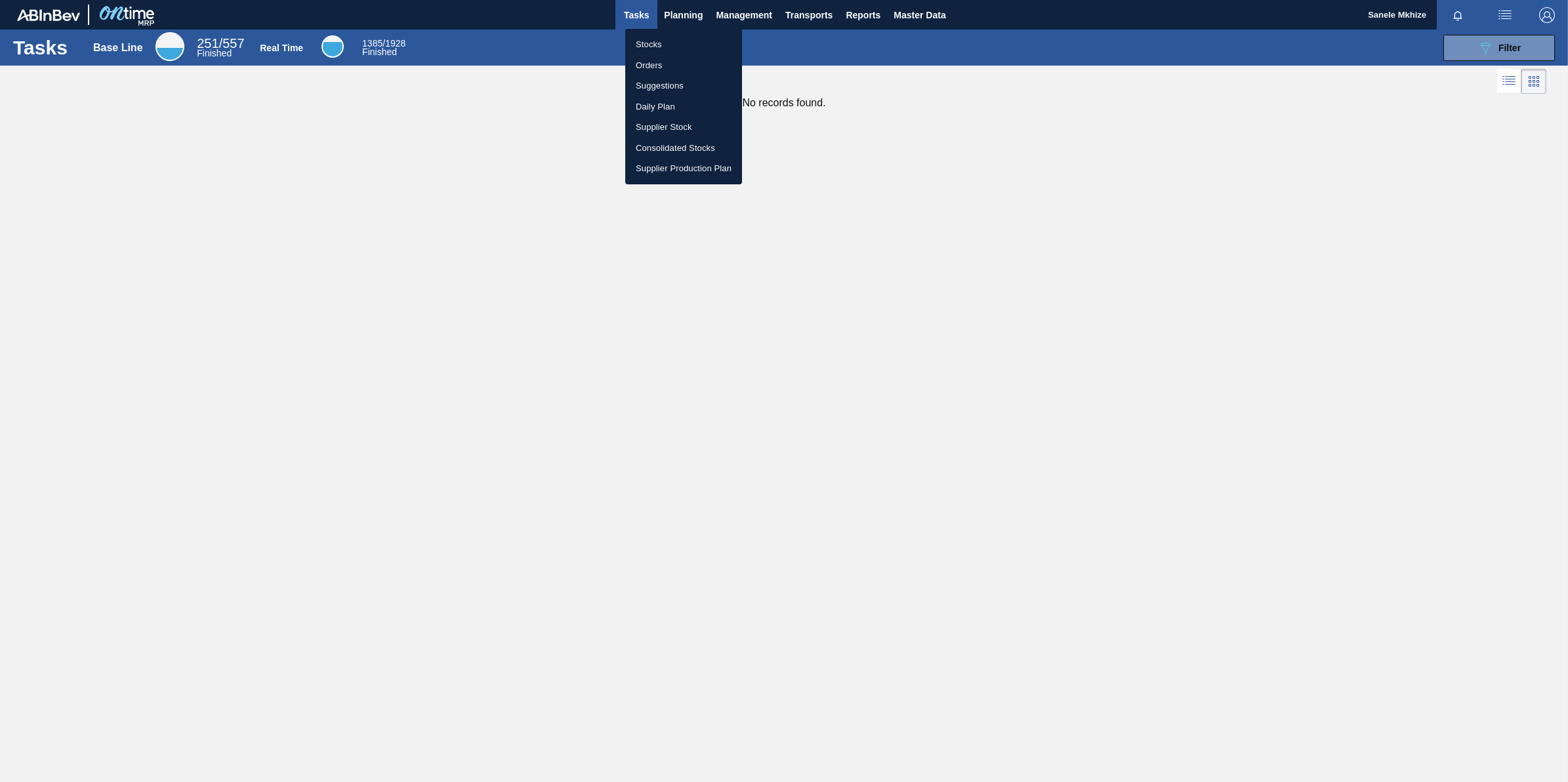
click at [655, 45] on li "Stocks" at bounding box center [683, 45] width 117 height 21
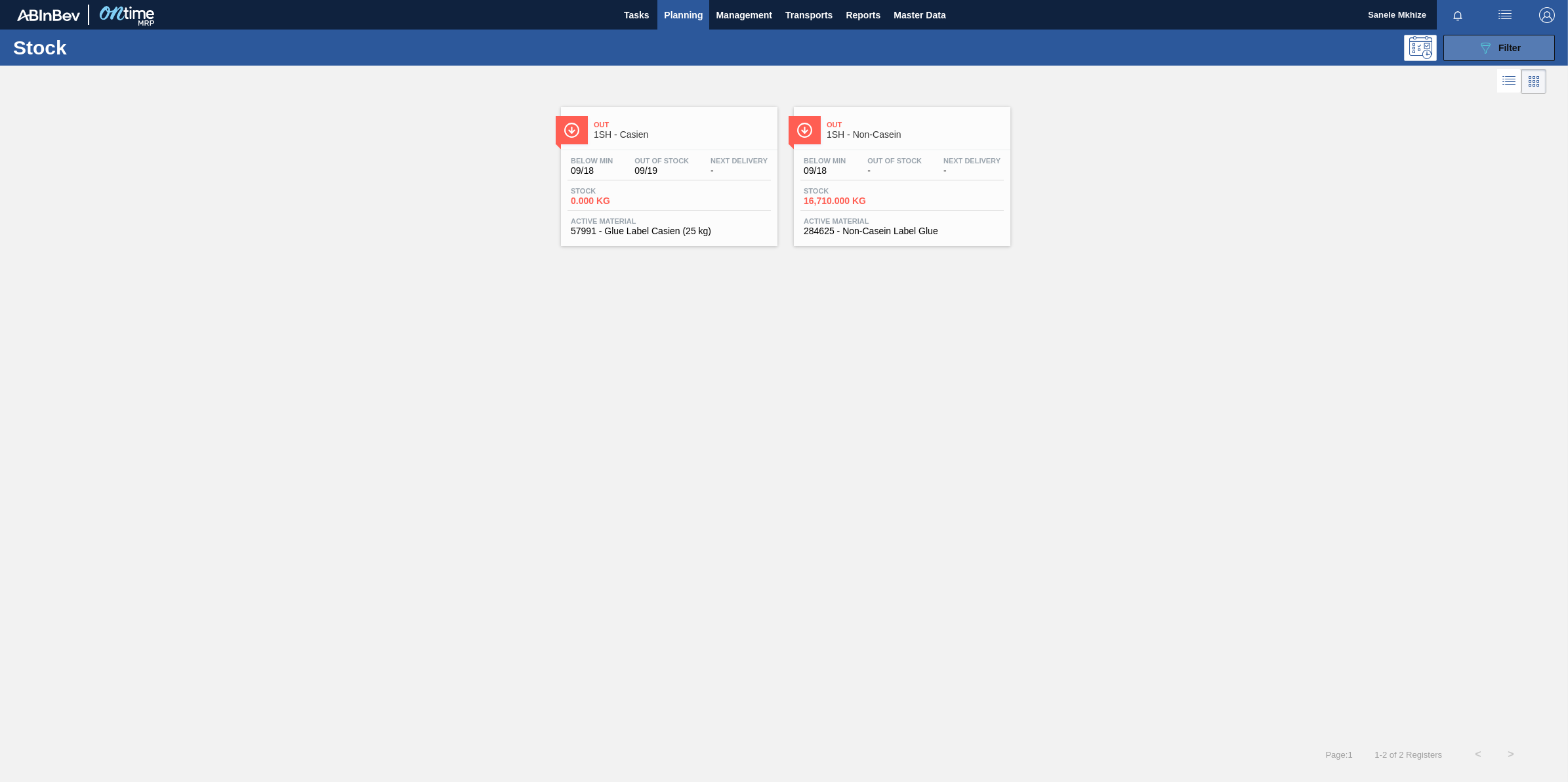
click at [1254, 47] on button "089F7B8B-B2A5-4AFE-B5C0-19BA573D28AC Filter" at bounding box center [1498, 47] width 112 height 26
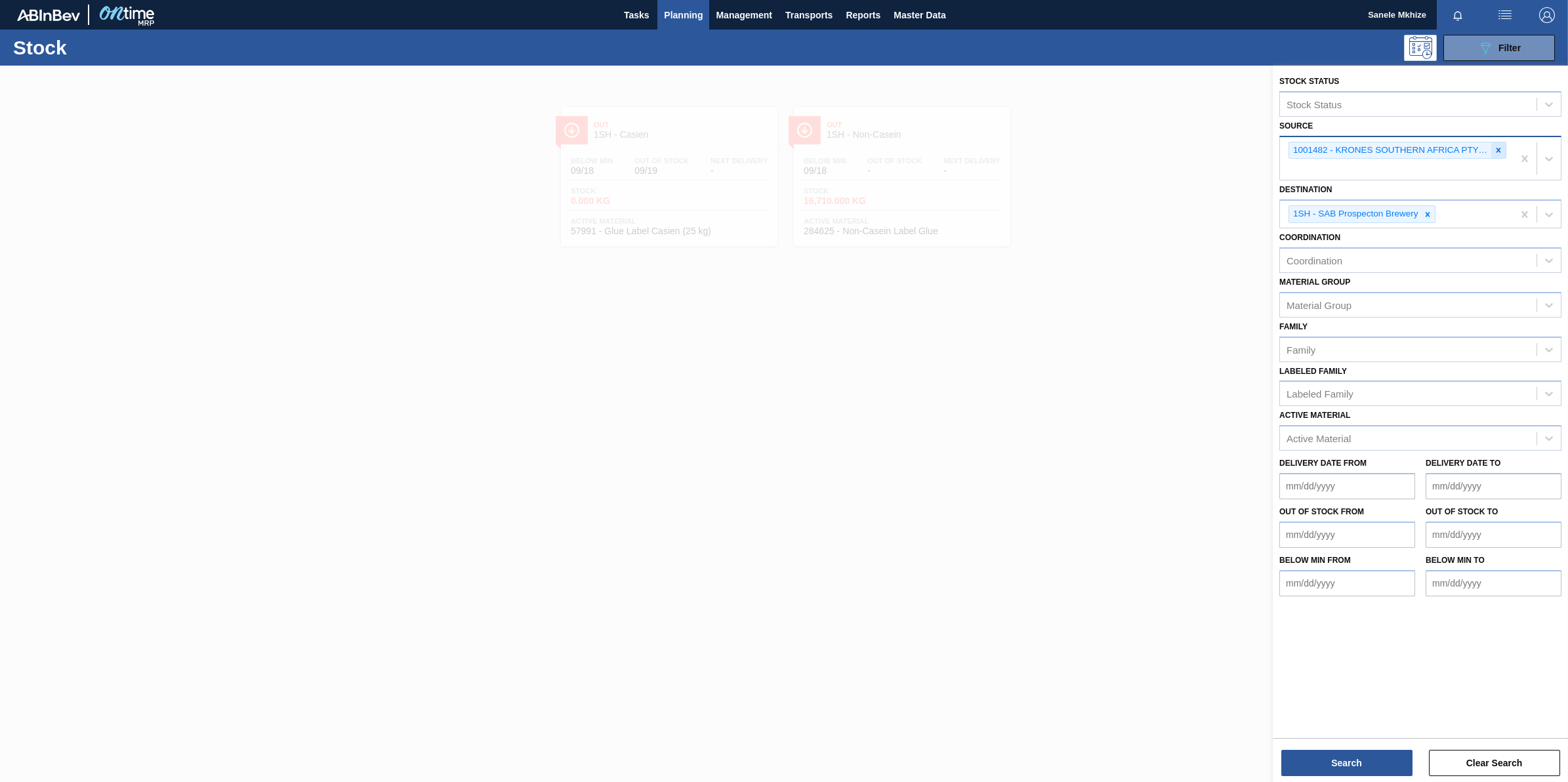
click at [1254, 145] on icon at bounding box center [1498, 150] width 10 height 10
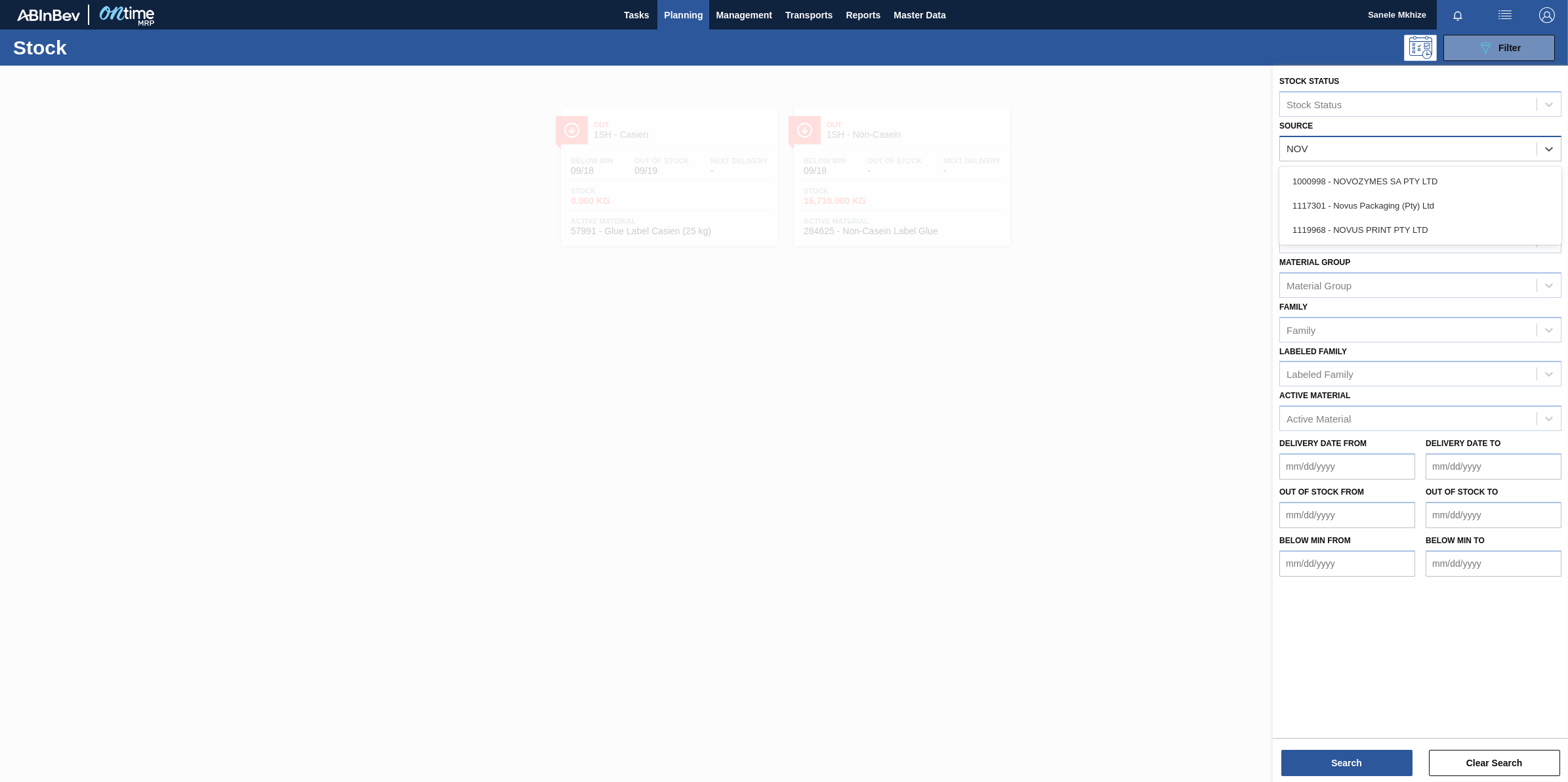
type input "NOVU"
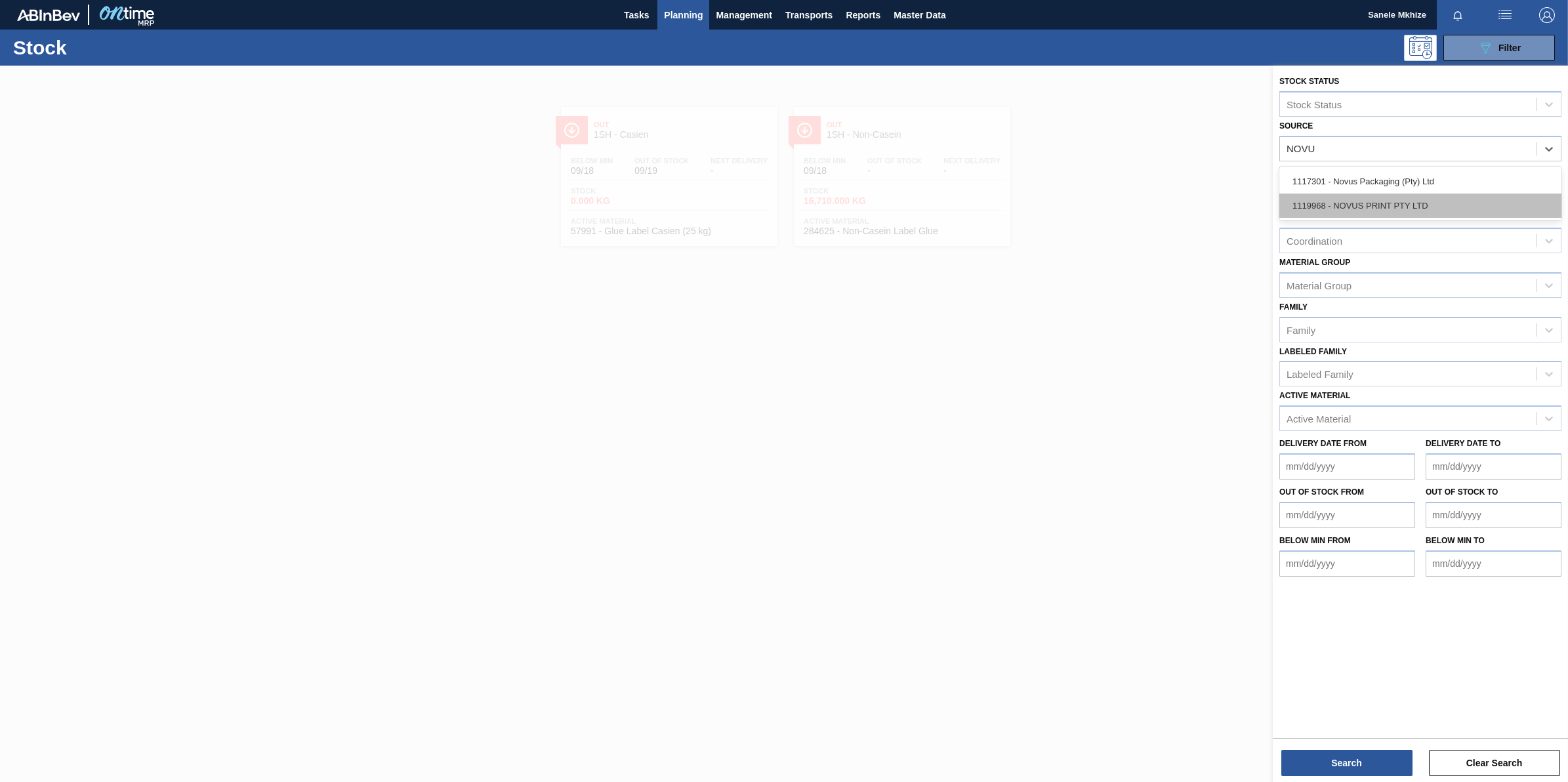
click at [1254, 204] on div "1119968 - NOVUS PRINT PTY LTD" at bounding box center [1420, 206] width 282 height 24
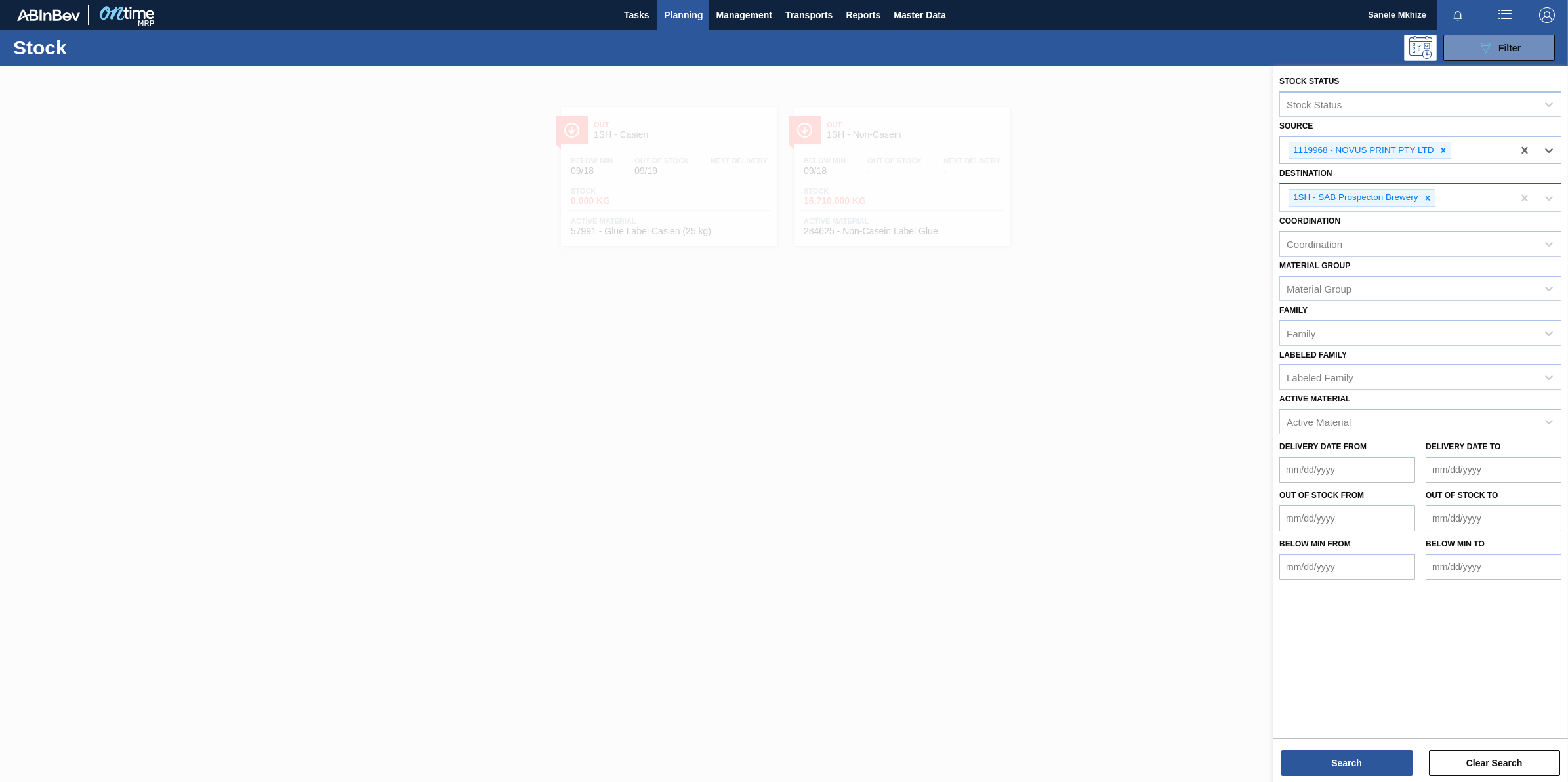
drag, startPoint x: 1429, startPoint y: 200, endPoint x: 1411, endPoint y: 196, distance: 18.4
click at [1254, 200] on icon at bounding box center [1428, 199] width 10 height 10
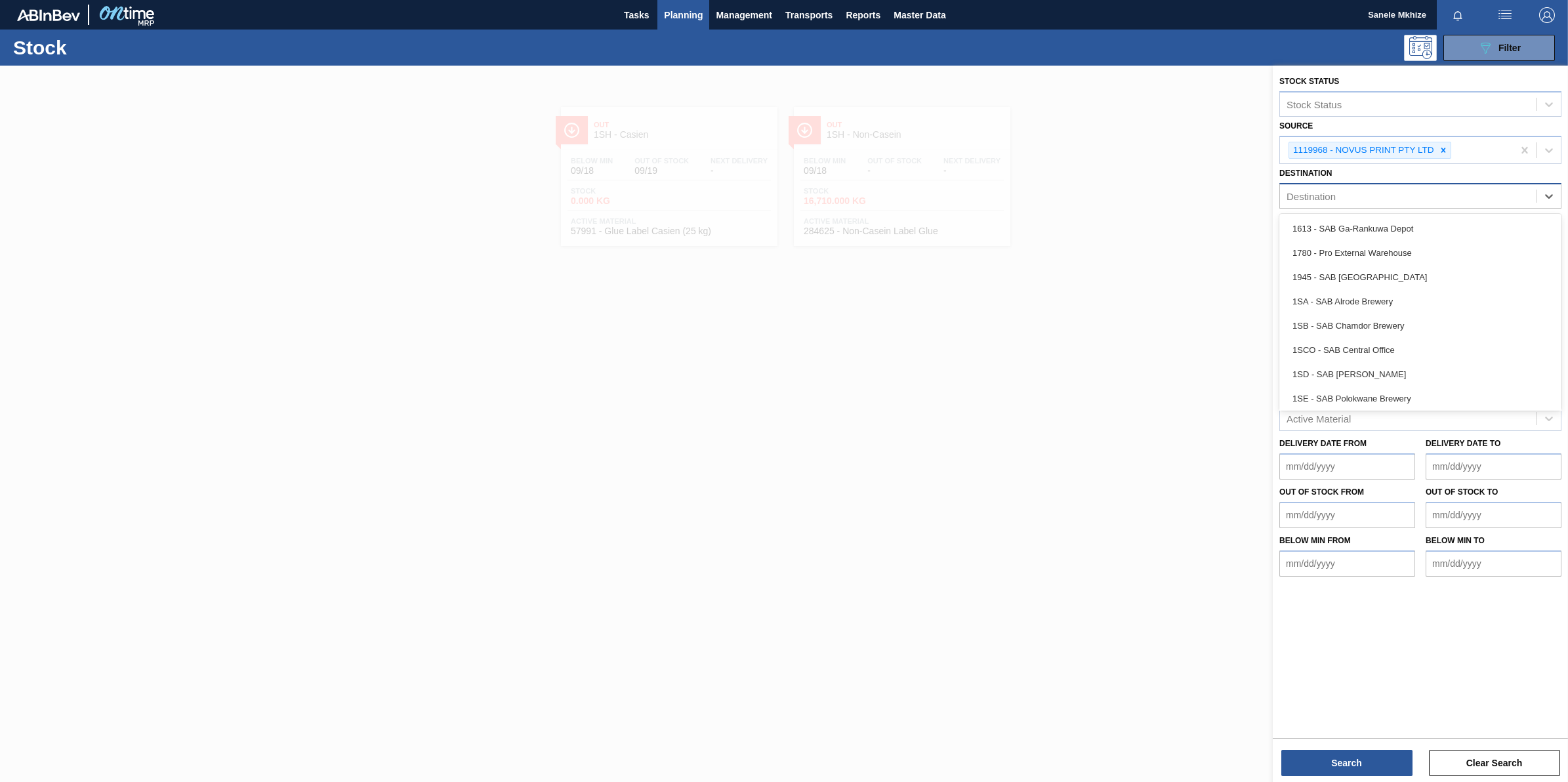
click at [1254, 192] on div "Destination" at bounding box center [1407, 197] width 256 height 19
type input "NEW"
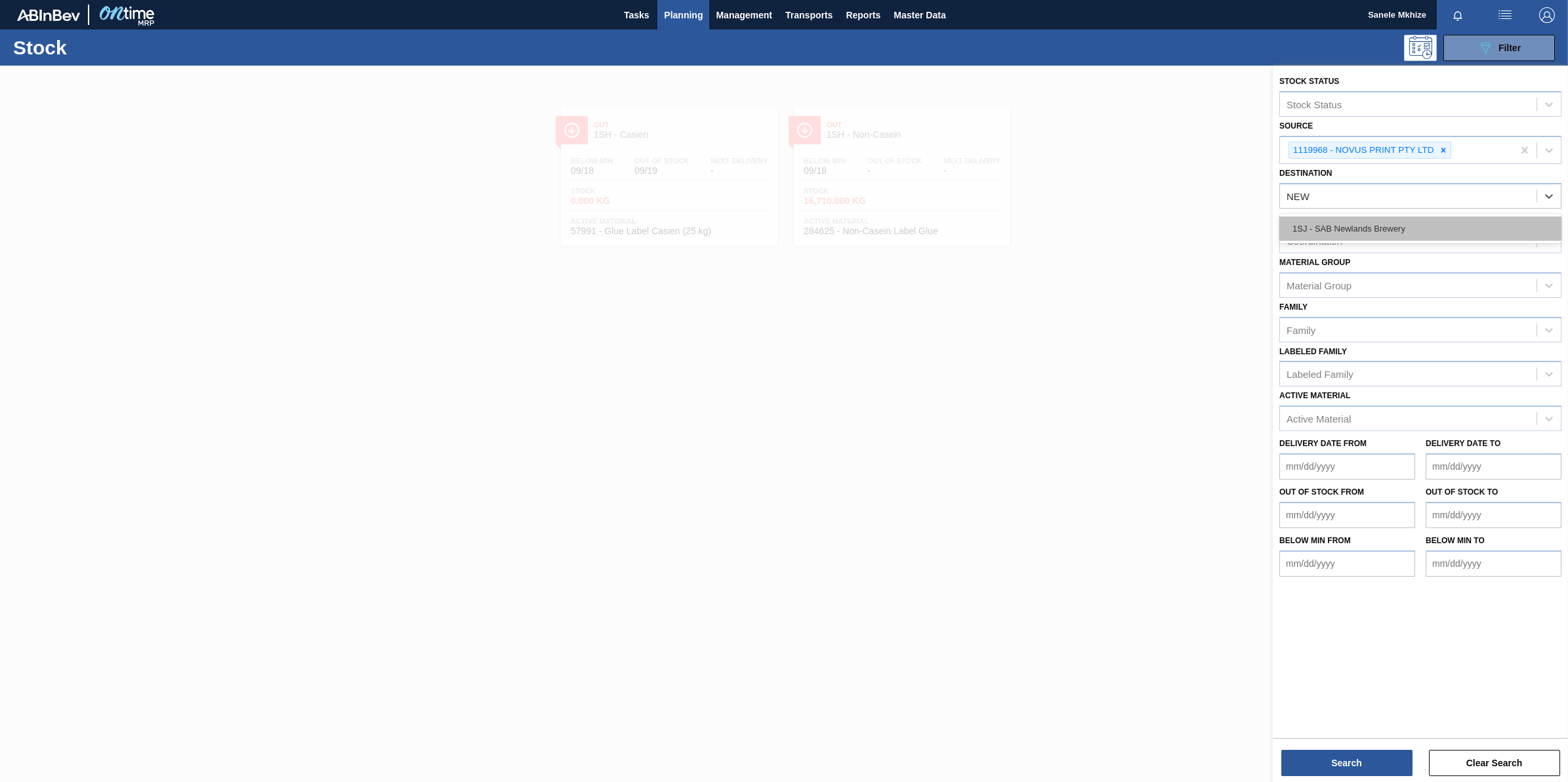
click at [1254, 220] on div "1SJ - SAB Newlands Brewery" at bounding box center [1420, 228] width 282 height 24
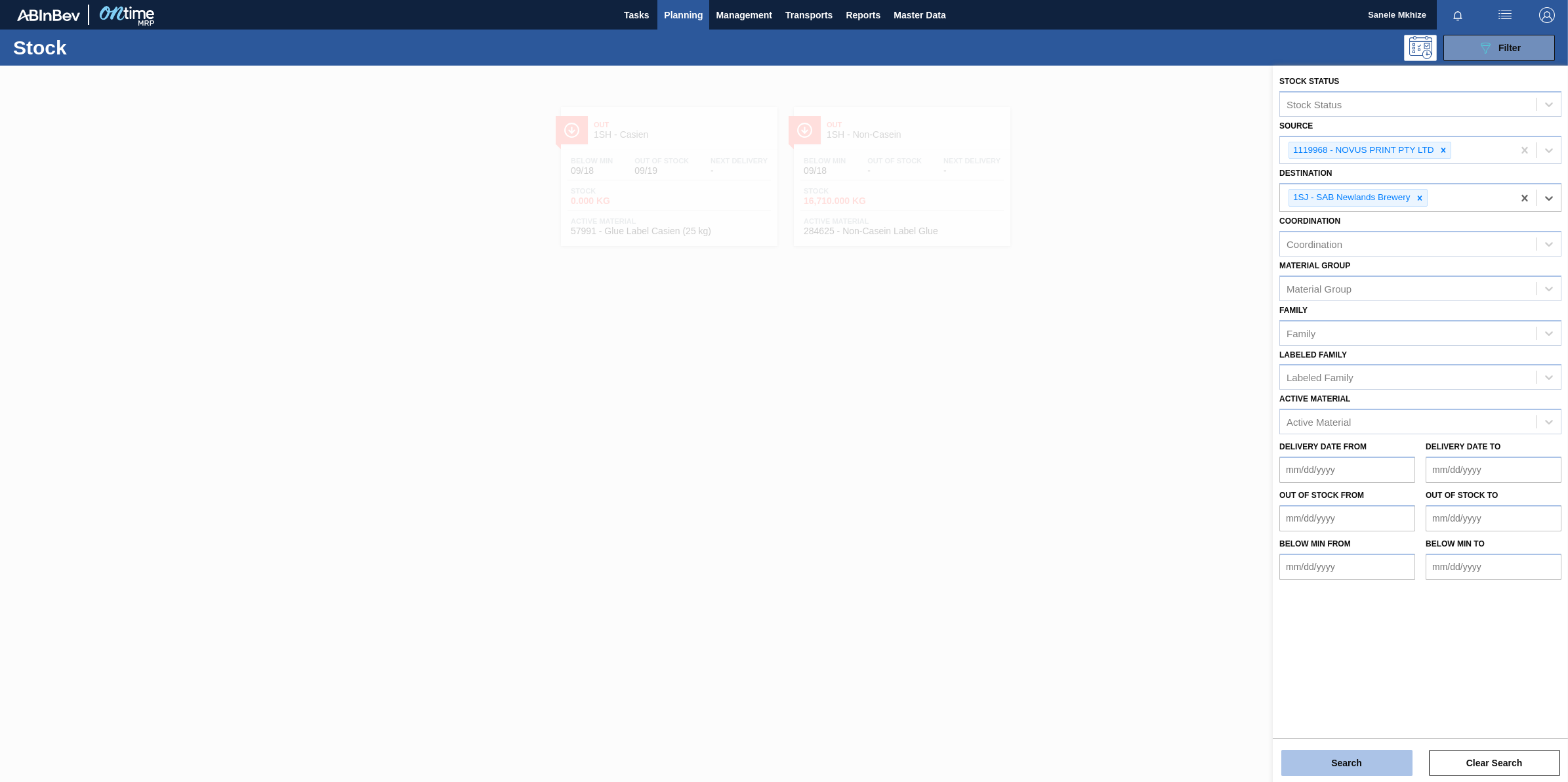
click at [1254, 625] on button "Search" at bounding box center [1346, 763] width 131 height 26
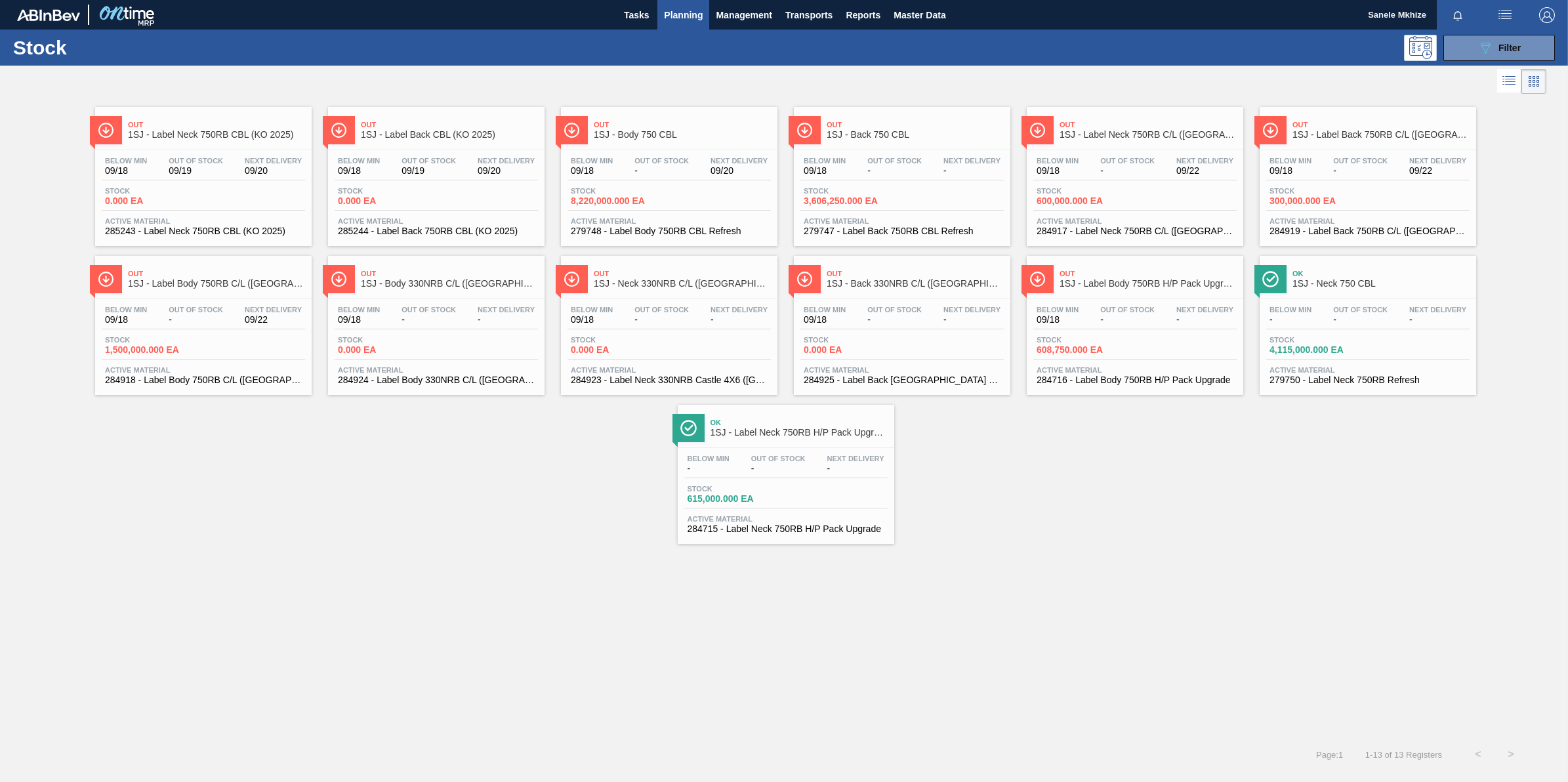
click at [900, 225] on span "Active Material" at bounding box center [902, 221] width 197 height 8
click at [432, 135] on span "1SJ - Label Back CBL (KO 2025)" at bounding box center [449, 135] width 177 height 10
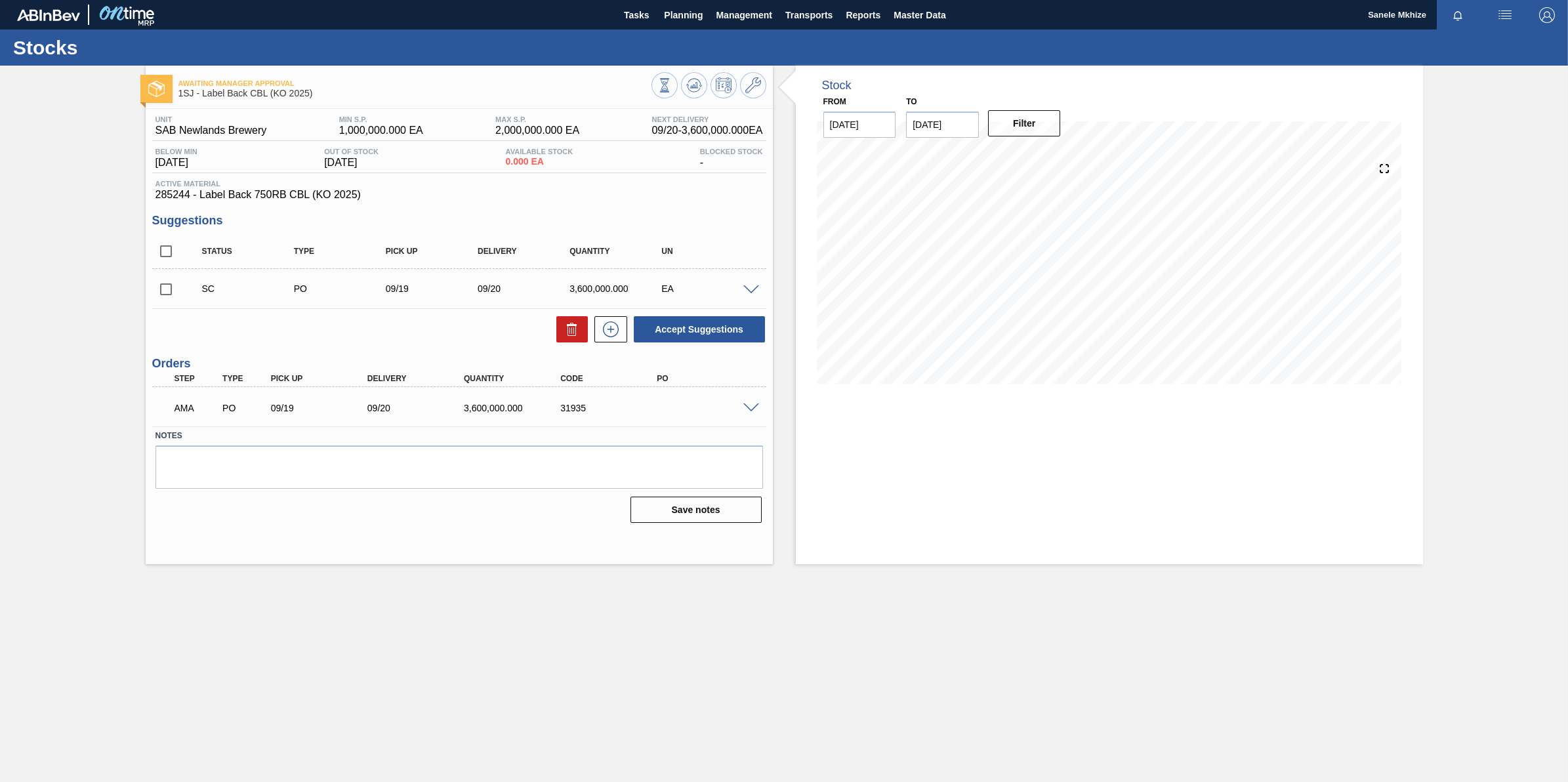
click at [746, 408] on span at bounding box center [751, 408] width 15 height 10
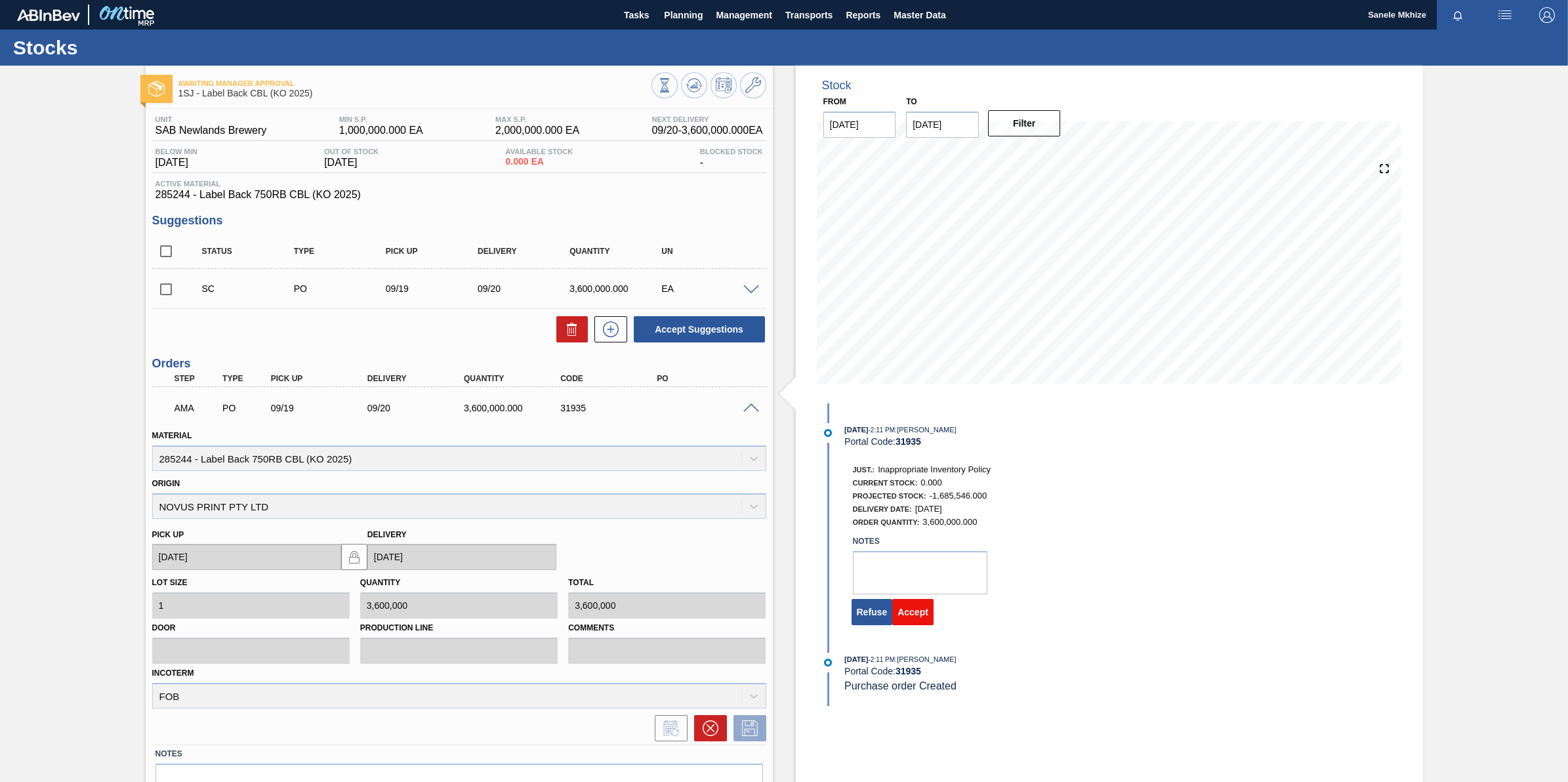
click at [923, 616] on button "Accept" at bounding box center [913, 612] width 41 height 26
